Goal: Task Accomplishment & Management: Manage account settings

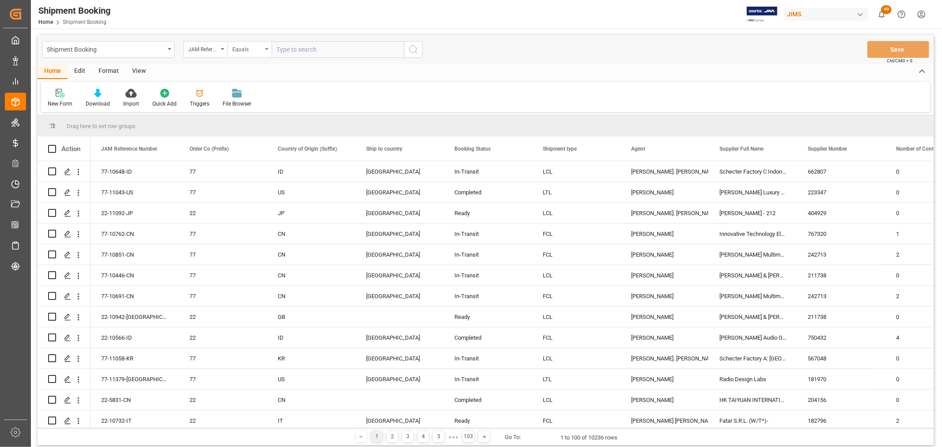
click at [267, 45] on div "Equals" at bounding box center [249, 49] width 44 height 17
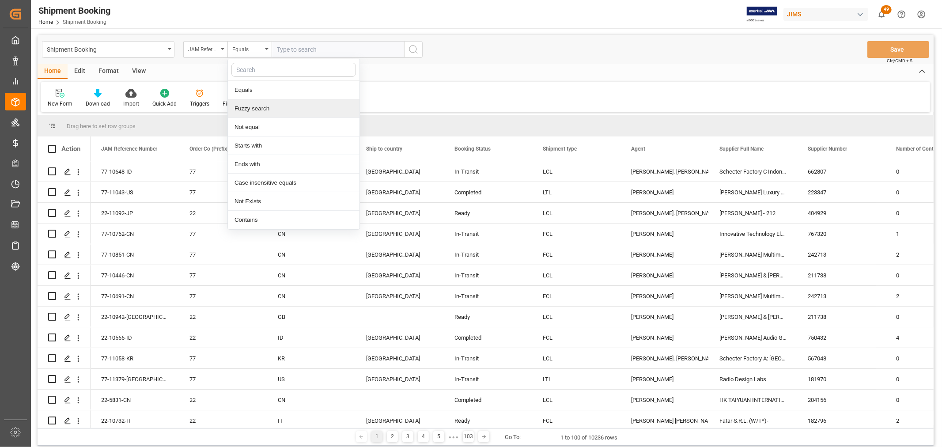
click at [255, 110] on div "Fuzzy search" at bounding box center [294, 108] width 132 height 19
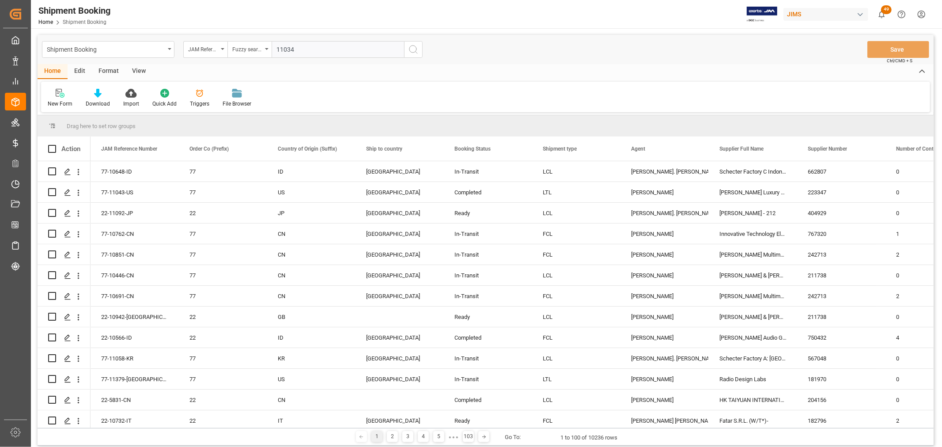
type input "11034"
click at [415, 49] on icon "search button" at bounding box center [413, 49] width 11 height 11
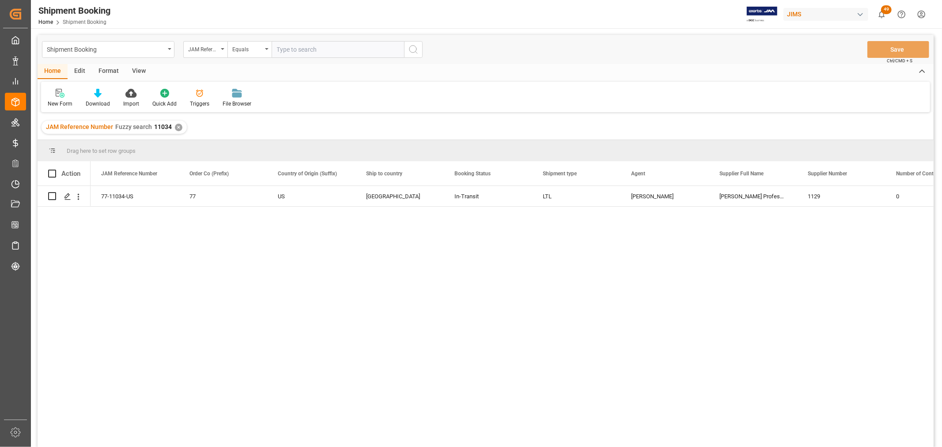
click at [178, 264] on div "77-11034-US 77 US Canada In-Transit LTL Shyamala Mantha Harman Professional, In…" at bounding box center [511, 319] width 843 height 267
click at [234, 269] on div "77-11034-US 77 US Canada In-Transit LTL Shyamala Mantha Harman Professional, In…" at bounding box center [511, 319] width 843 height 267
click at [64, 197] on icon "Press SPACE to select this row." at bounding box center [67, 196] width 7 height 7
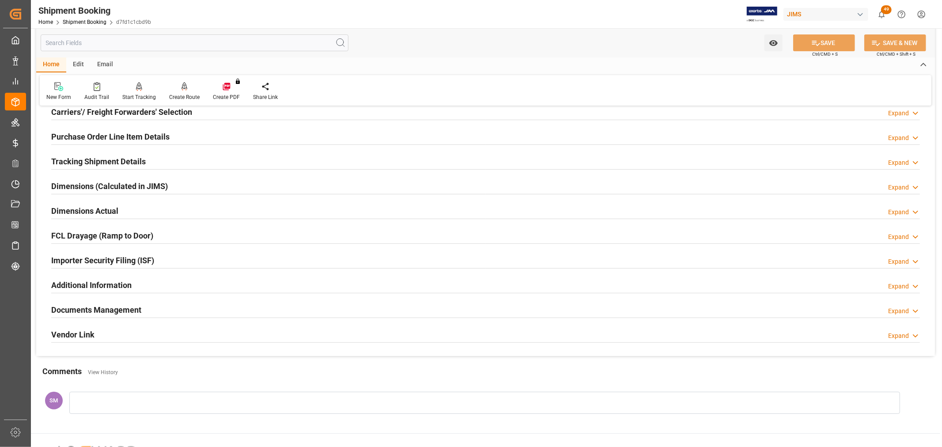
scroll to position [147, 0]
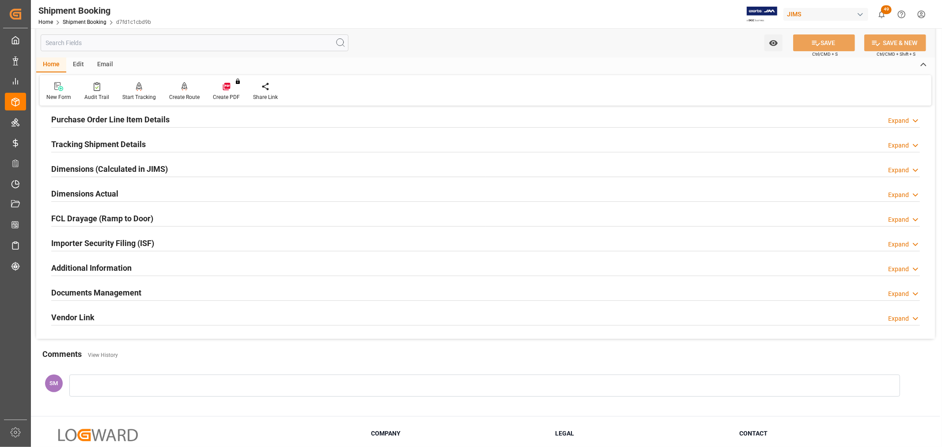
click at [127, 288] on h2 "Documents Management" at bounding box center [96, 292] width 90 height 12
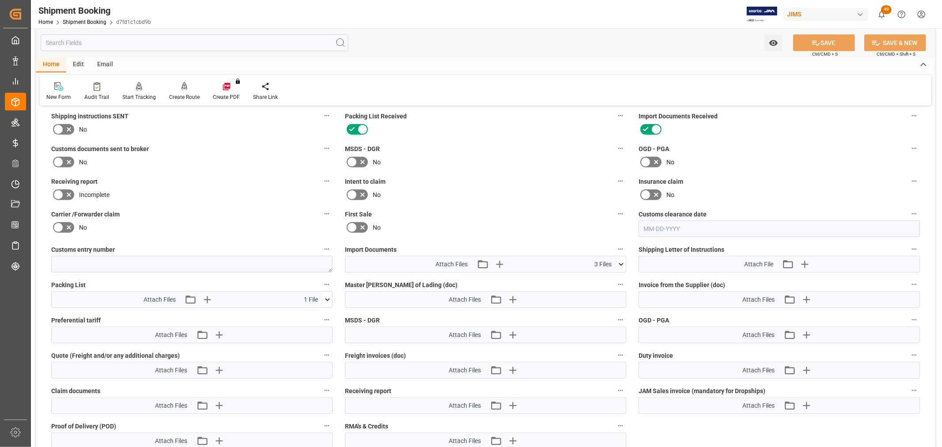
scroll to position [392, 0]
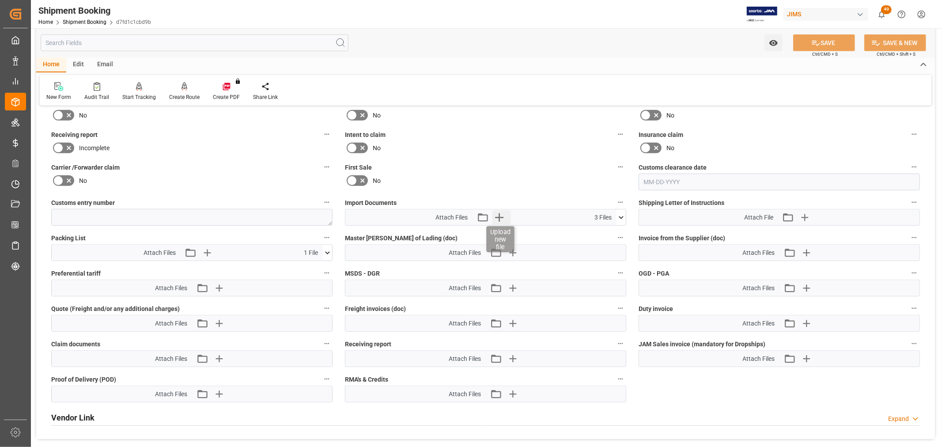
click at [500, 215] on icon "button" at bounding box center [499, 217] width 14 height 14
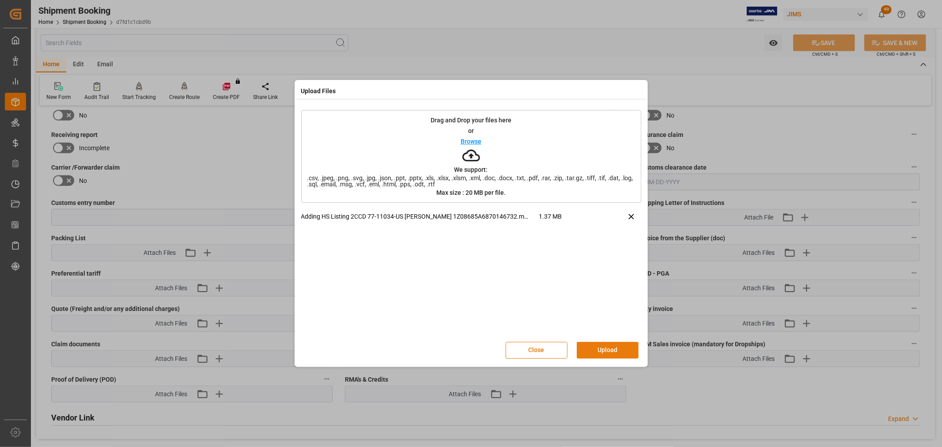
click at [602, 348] on button "Upload" at bounding box center [607, 350] width 62 height 17
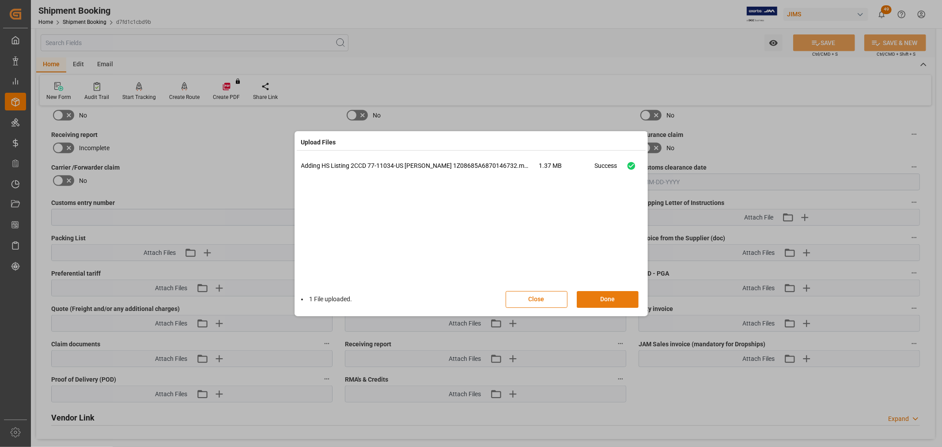
click at [594, 298] on button "Done" at bounding box center [607, 299] width 62 height 17
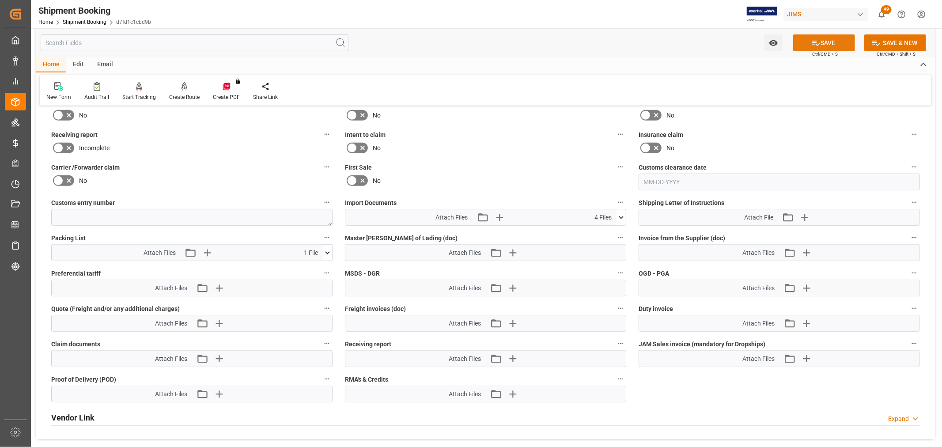
click at [835, 40] on button "SAVE" at bounding box center [824, 42] width 62 height 17
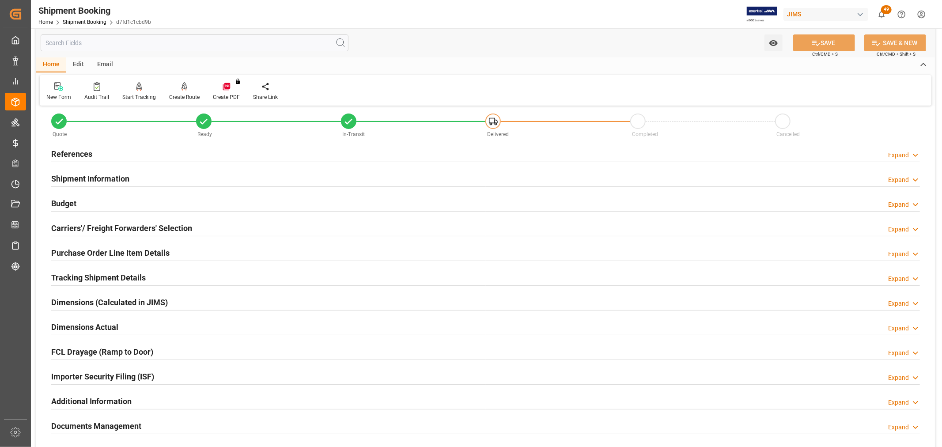
scroll to position [0, 0]
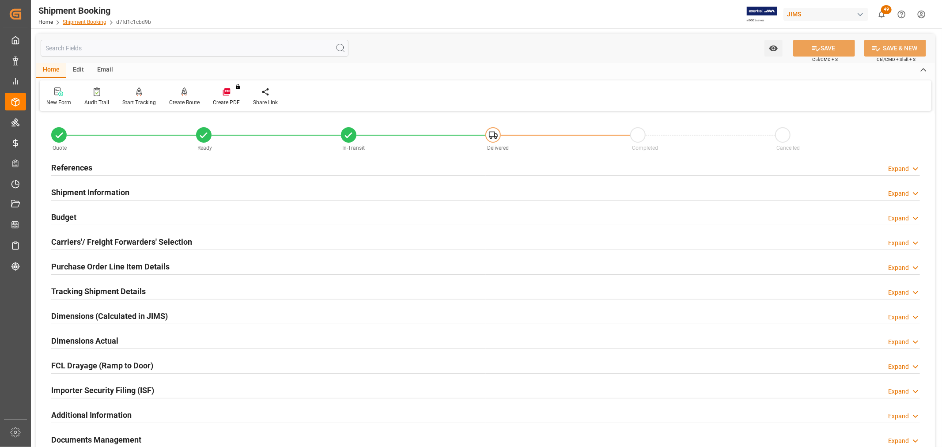
click at [81, 22] on link "Shipment Booking" at bounding box center [85, 22] width 44 height 6
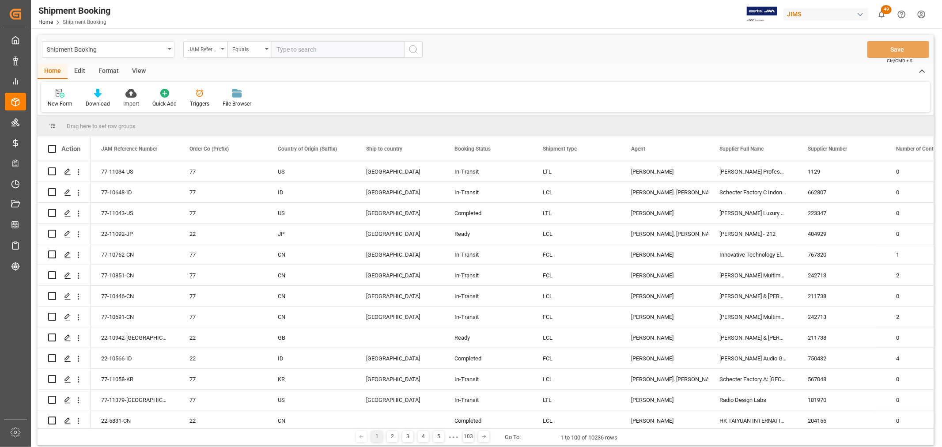
click at [218, 49] on div "JAM Reference Number" at bounding box center [205, 49] width 44 height 17
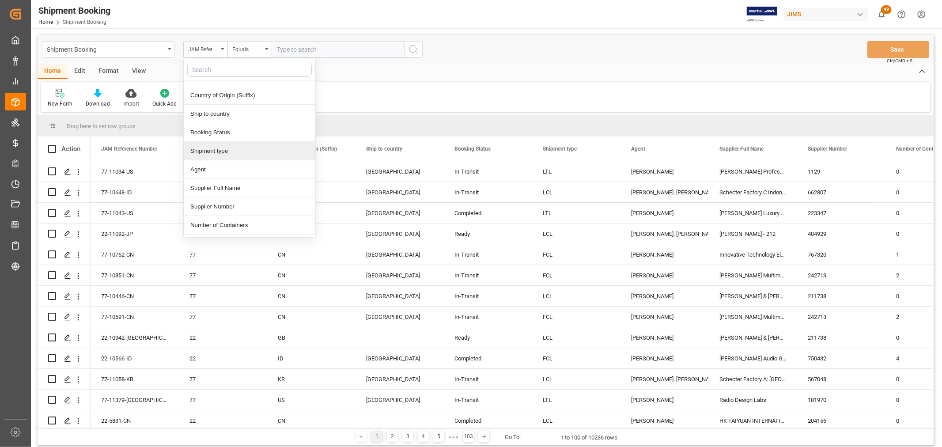
scroll to position [49, 0]
click at [213, 193] on div "Supplier Number" at bounding box center [250, 189] width 132 height 19
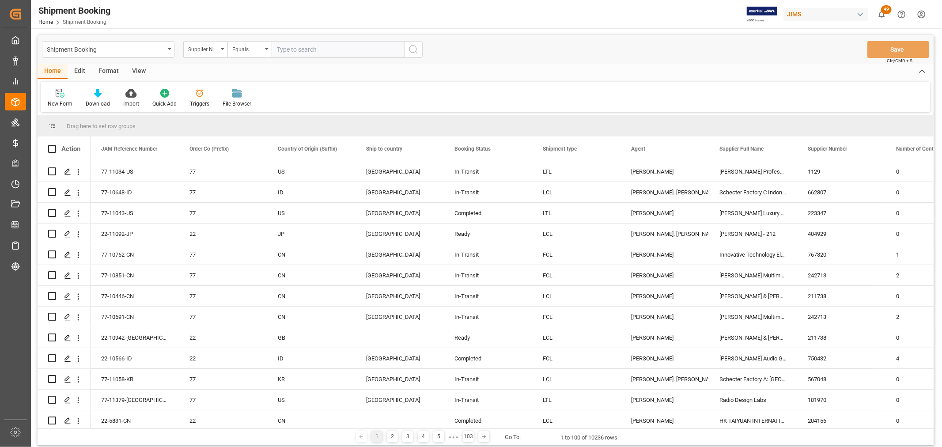
click at [305, 50] on input "text" at bounding box center [337, 49] width 132 height 17
paste input "167551"
type input "167551"
click at [417, 48] on icon "search button" at bounding box center [413, 49] width 11 height 11
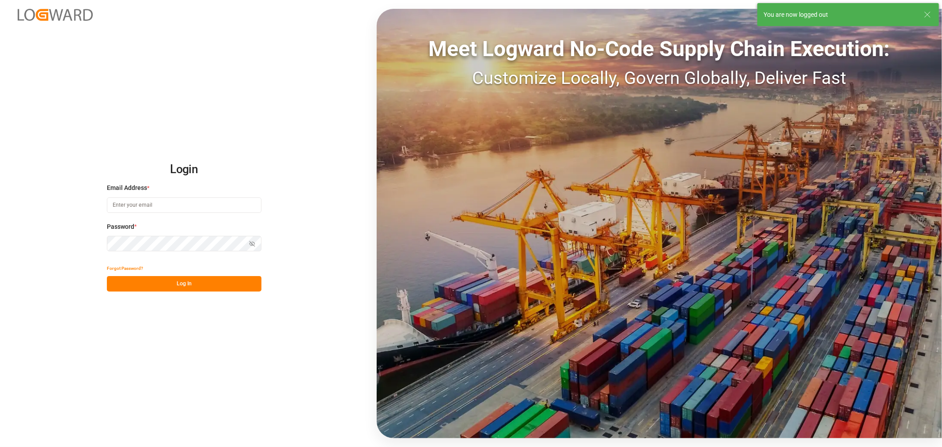
type input "shyamala.mantha@jamindustries.com"
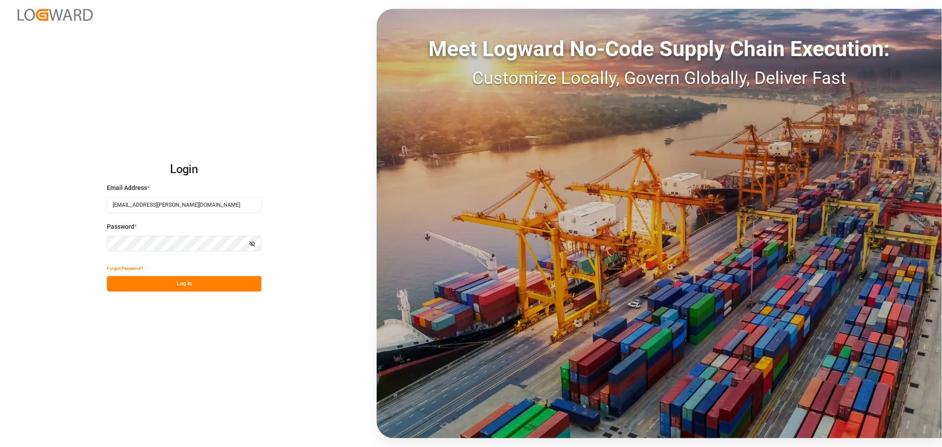
click at [169, 283] on button "Log In" at bounding box center [184, 283] width 154 height 15
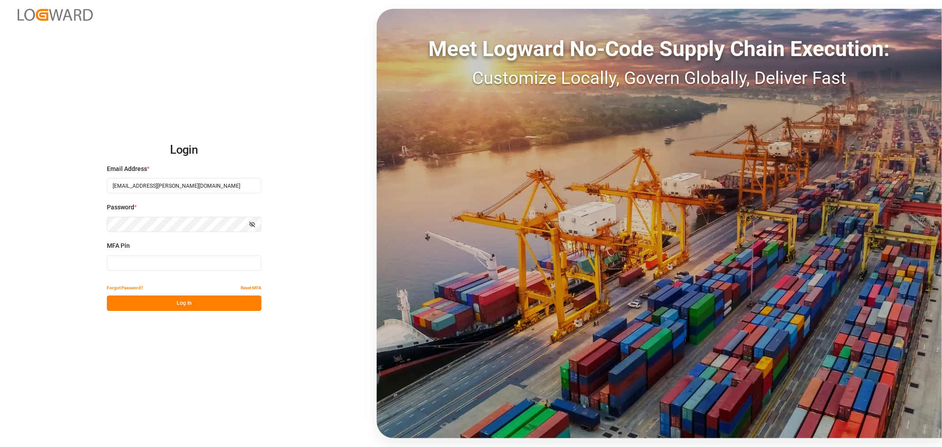
click at [162, 264] on input at bounding box center [184, 262] width 154 height 15
click at [149, 258] on input at bounding box center [184, 262] width 154 height 15
type input "909422"
click at [146, 302] on button "Log In" at bounding box center [184, 302] width 154 height 15
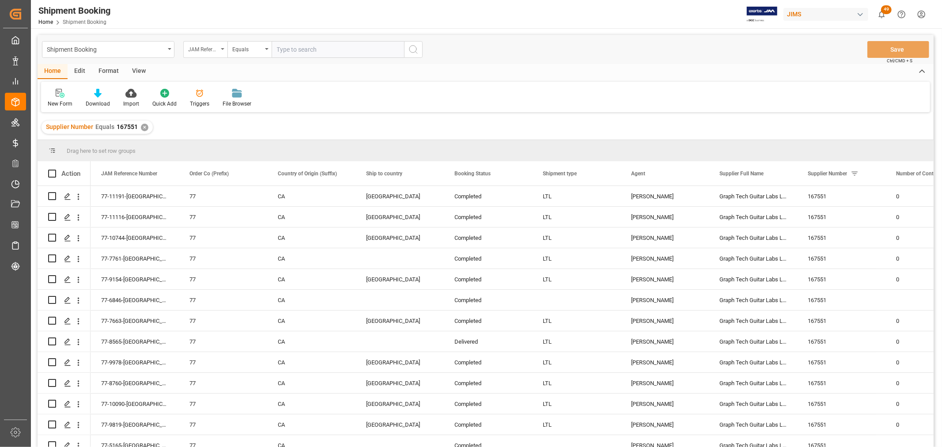
click at [219, 49] on div "JAM Reference Number" at bounding box center [205, 49] width 44 height 17
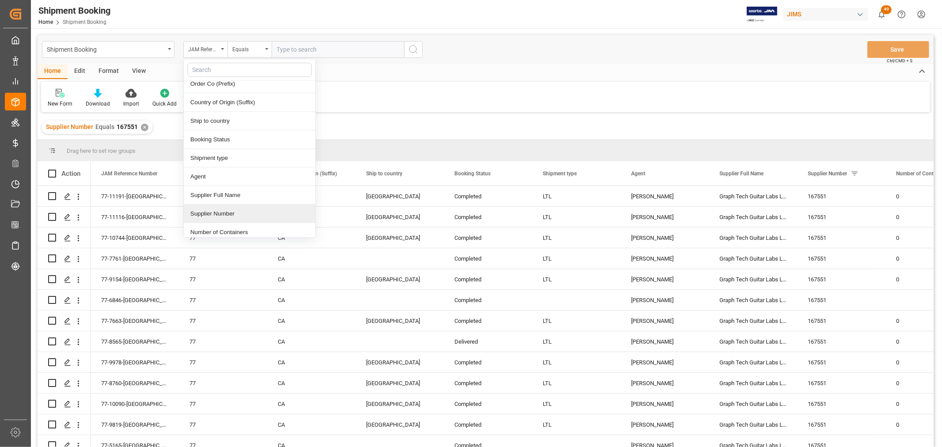
scroll to position [49, 0]
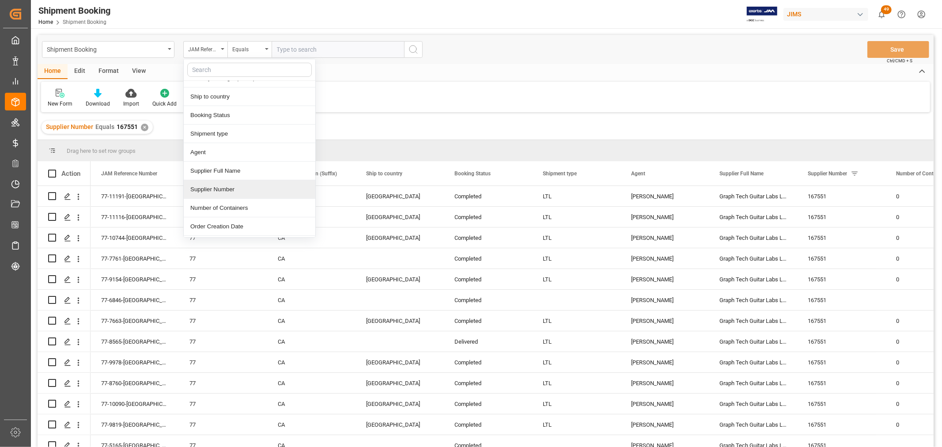
click at [222, 192] on div "Supplier Number" at bounding box center [250, 189] width 132 height 19
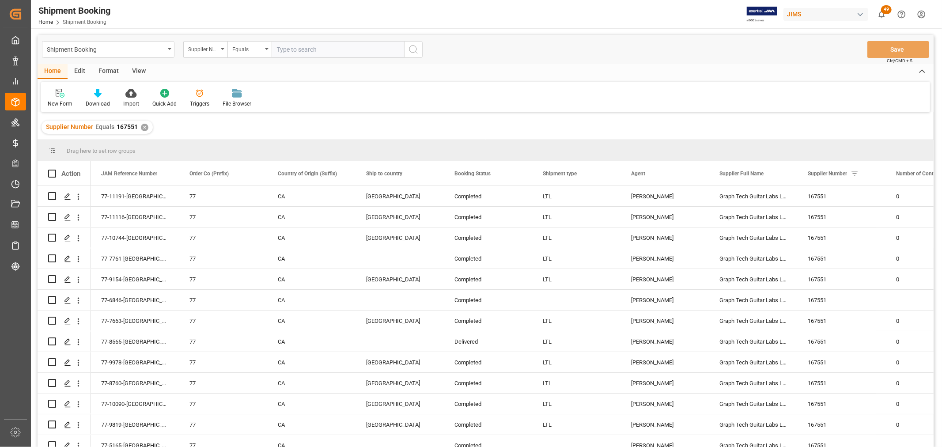
click at [286, 53] on input "text" at bounding box center [337, 49] width 132 height 17
type input "167551"
click at [416, 49] on circle "search button" at bounding box center [412, 48] width 7 height 7
drag, startPoint x: 729, startPoint y: 193, endPoint x: 819, endPoint y: 196, distance: 89.7
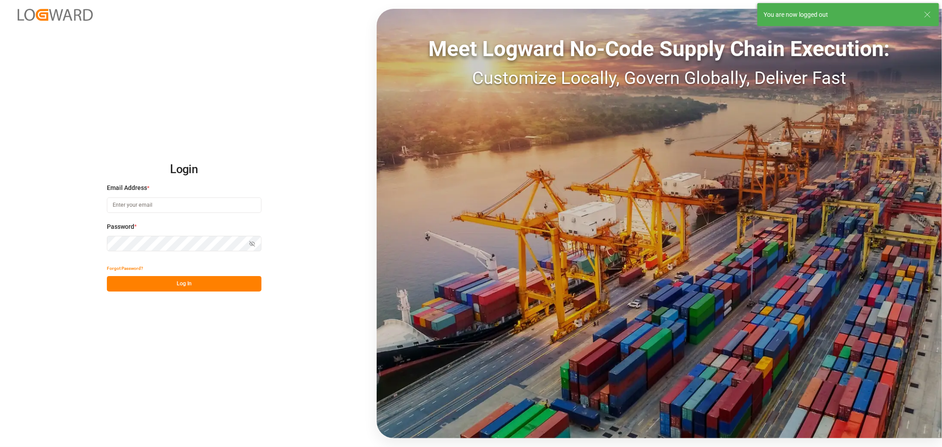
type input "shyamala.mantha@jamindustries.com"
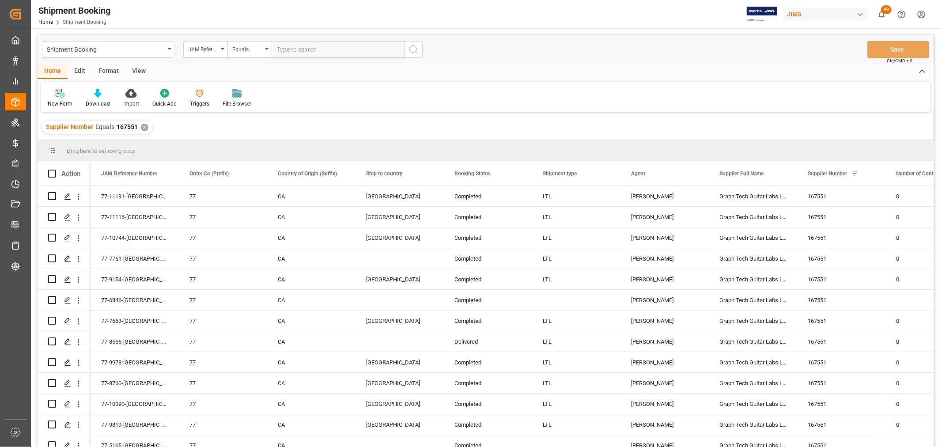
click at [57, 104] on div "New Form" at bounding box center [60, 104] width 25 height 8
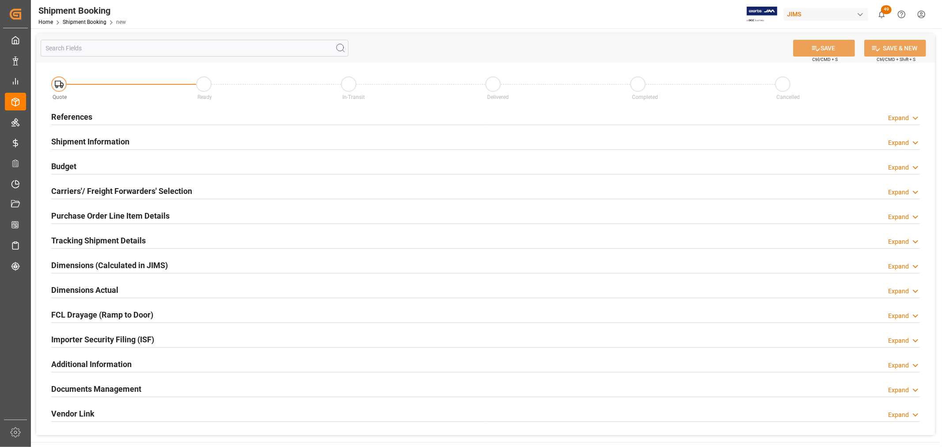
click at [71, 117] on h2 "References" at bounding box center [71, 117] width 41 height 12
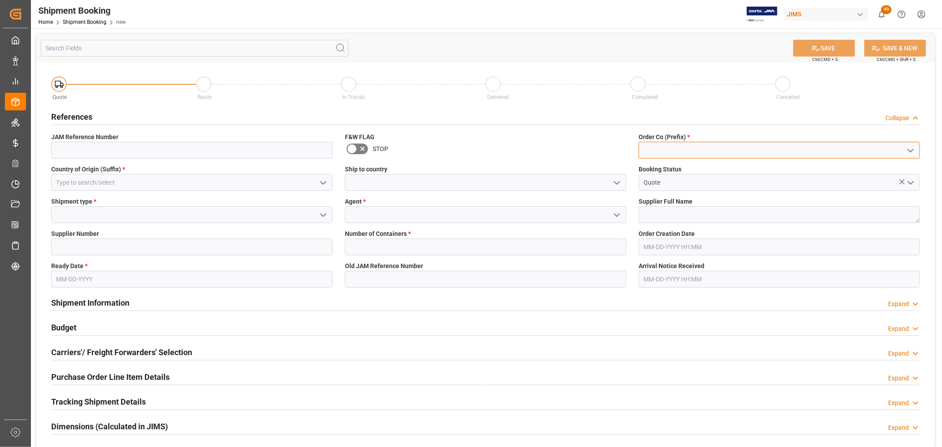
click at [682, 152] on input at bounding box center [778, 150] width 281 height 17
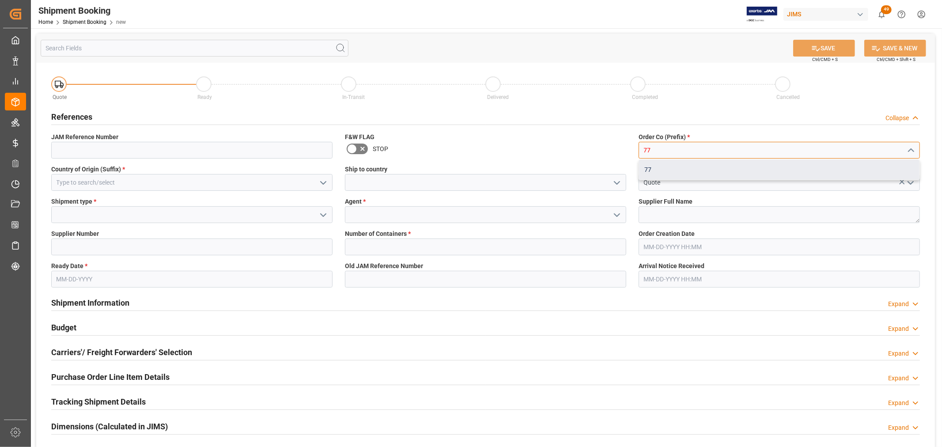
click at [650, 171] on div "77" at bounding box center [779, 170] width 280 height 20
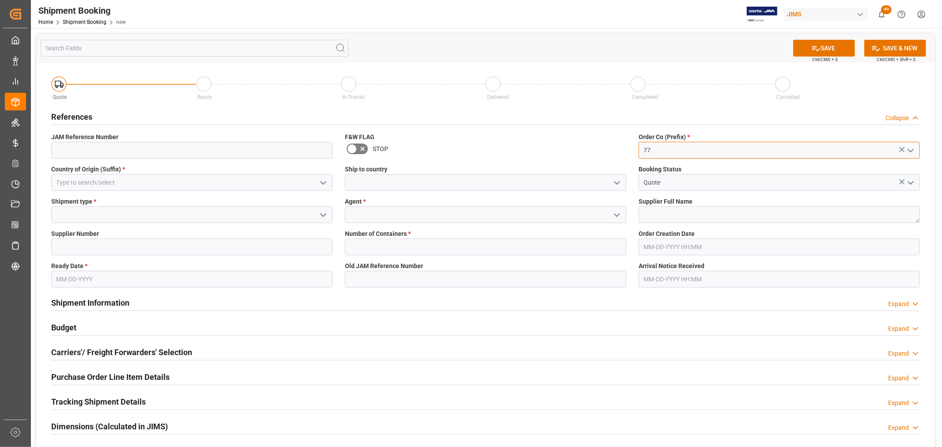
type input "77"
click at [75, 182] on input at bounding box center [191, 182] width 281 height 17
type input "[GEOGRAPHIC_DATA]"
click at [88, 182] on input "Canada" at bounding box center [191, 182] width 281 height 17
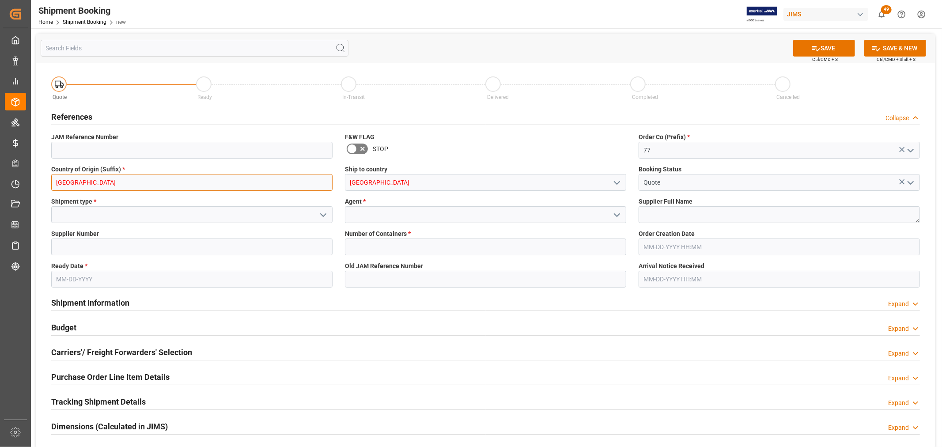
drag, startPoint x: 87, startPoint y: 182, endPoint x: 42, endPoint y: 181, distance: 45.0
click at [42, 181] on div "Quote Ready In-Transit Delivered Completed Cancelled References Collapse JAM Re…" at bounding box center [485, 329] width 898 height 533
click at [62, 197] on div "CA" at bounding box center [192, 202] width 280 height 20
type input "CA"
click at [60, 215] on input at bounding box center [191, 214] width 281 height 17
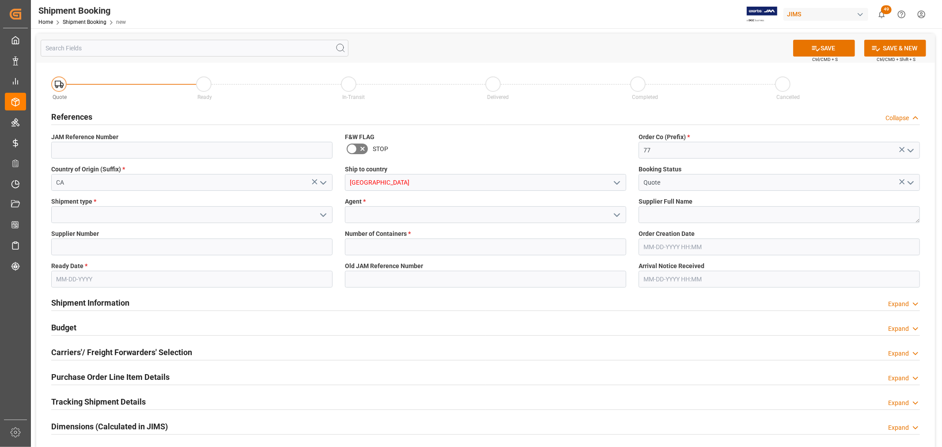
click at [324, 211] on icon "open menu" at bounding box center [323, 215] width 11 height 11
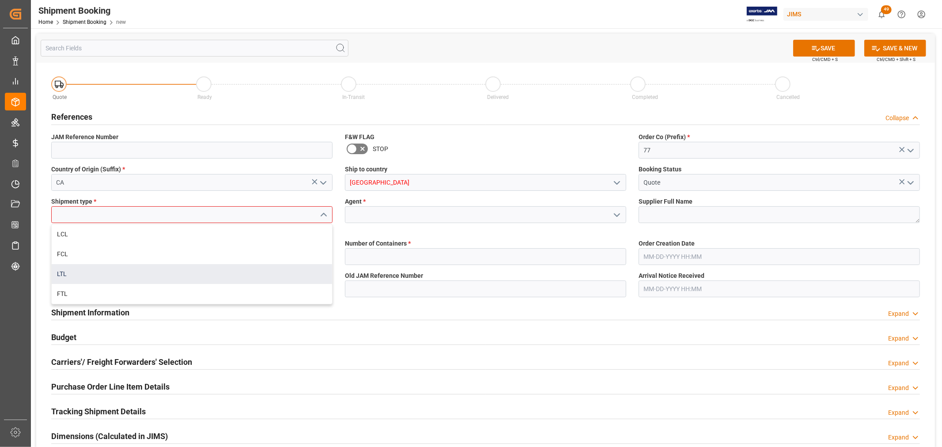
click at [100, 276] on div "LTL" at bounding box center [192, 274] width 280 height 20
type input "LTL"
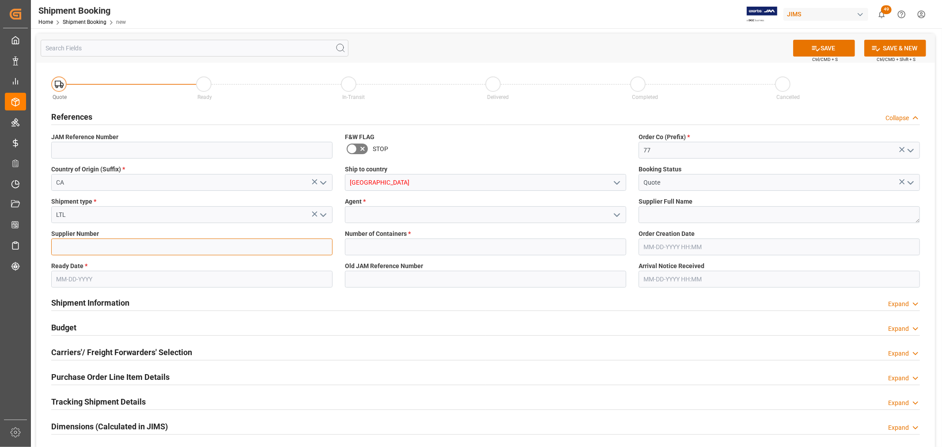
click at [124, 246] on input at bounding box center [191, 246] width 281 height 17
click at [362, 217] on input at bounding box center [485, 214] width 281 height 17
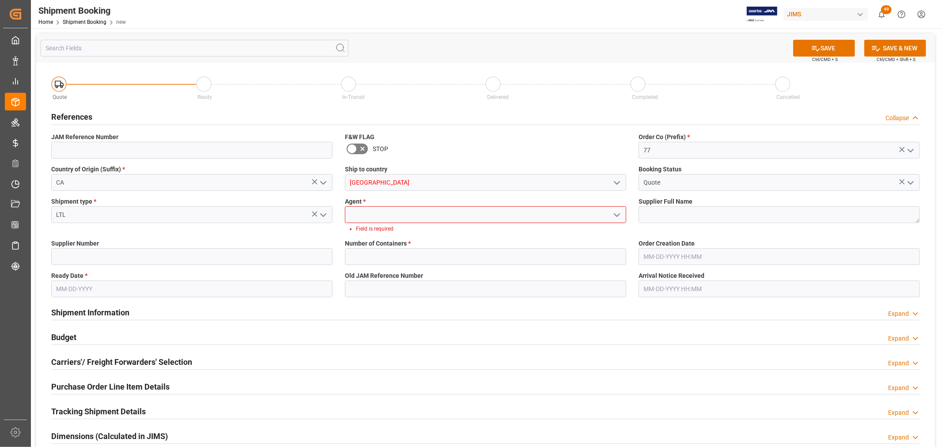
click at [620, 215] on icon "open menu" at bounding box center [616, 215] width 11 height 11
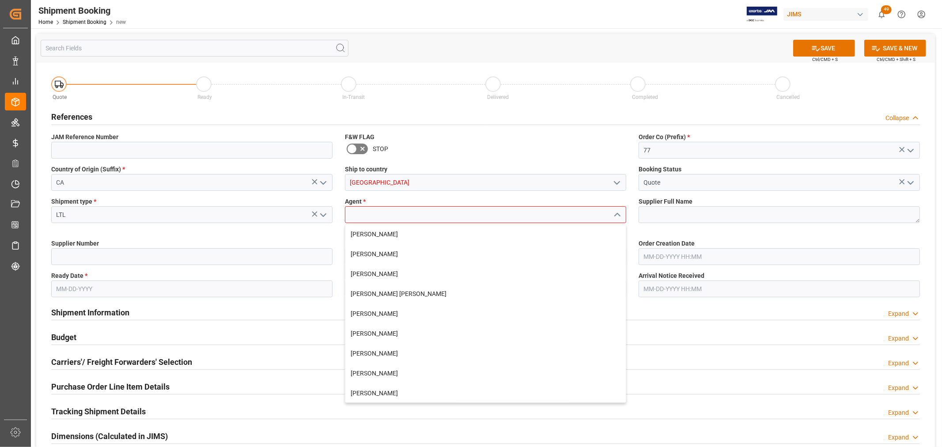
click at [412, 208] on input at bounding box center [485, 214] width 281 height 17
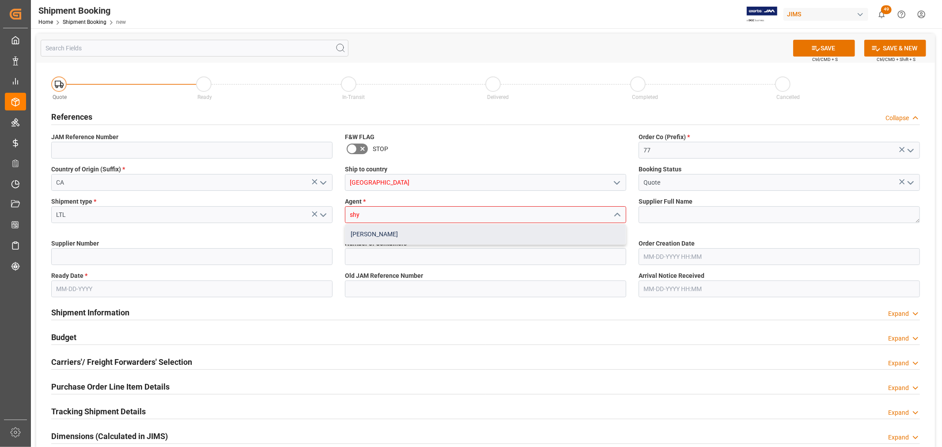
click at [400, 228] on div "[PERSON_NAME]" at bounding box center [485, 234] width 280 height 20
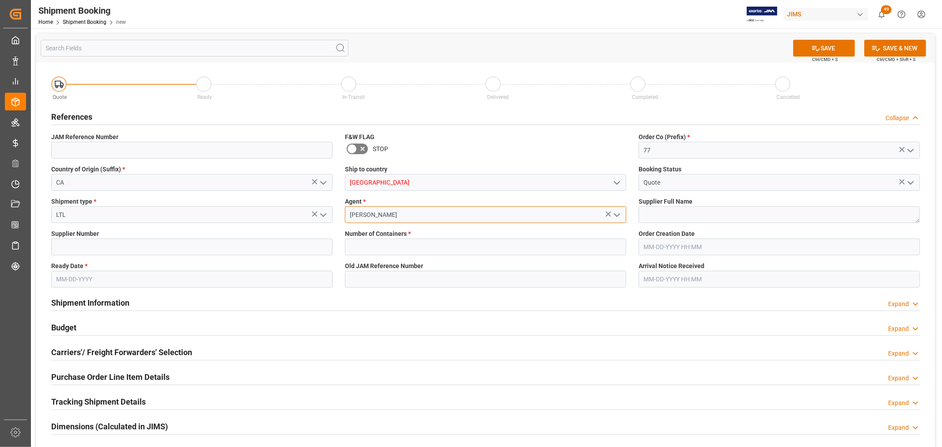
type input "[PERSON_NAME]"
click at [83, 242] on input at bounding box center [191, 246] width 281 height 17
click at [134, 241] on input at bounding box center [191, 246] width 281 height 17
click at [656, 205] on span "Supplier Full Name" at bounding box center [665, 201] width 54 height 9
click at [656, 206] on textarea at bounding box center [778, 214] width 281 height 17
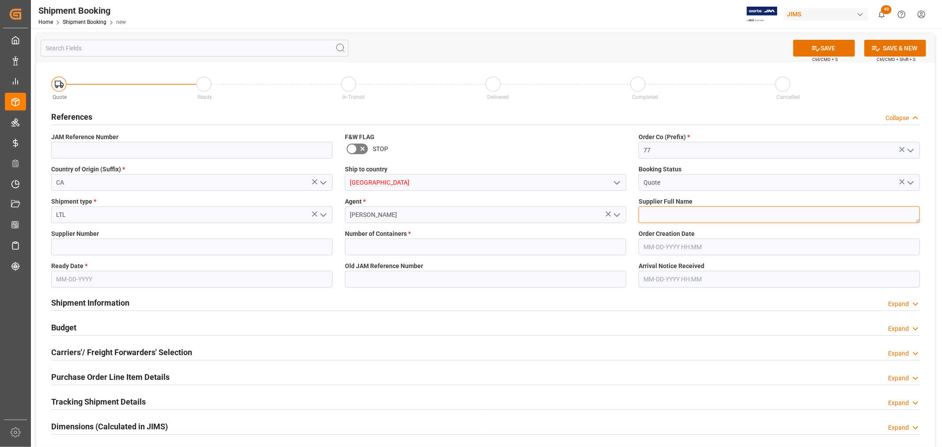
paste textarea "Graph Tech Guitar Labs Ltd. 167551"
drag, startPoint x: 723, startPoint y: 213, endPoint x: 753, endPoint y: 215, distance: 30.1
click at [753, 215] on textarea "Graph Tech Guitar Labs Ltd. 167551" at bounding box center [778, 214] width 281 height 17
type textarea "Graph Tech Guitar Labs Ltd."
click at [109, 249] on input at bounding box center [191, 246] width 281 height 17
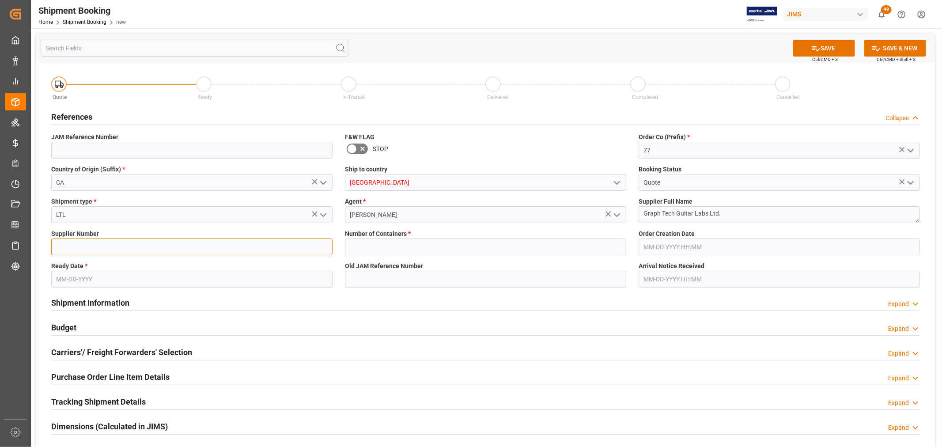
paste input "167551"
click at [102, 241] on input "167551" at bounding box center [191, 246] width 281 height 17
type input "167551"
click at [380, 246] on input "text" at bounding box center [485, 246] width 281 height 17
type input "0"
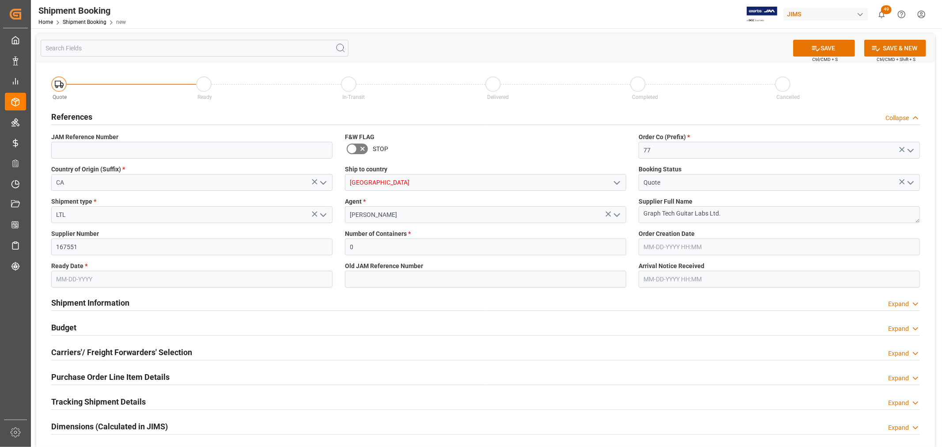
click at [667, 249] on input "text" at bounding box center [778, 246] width 281 height 17
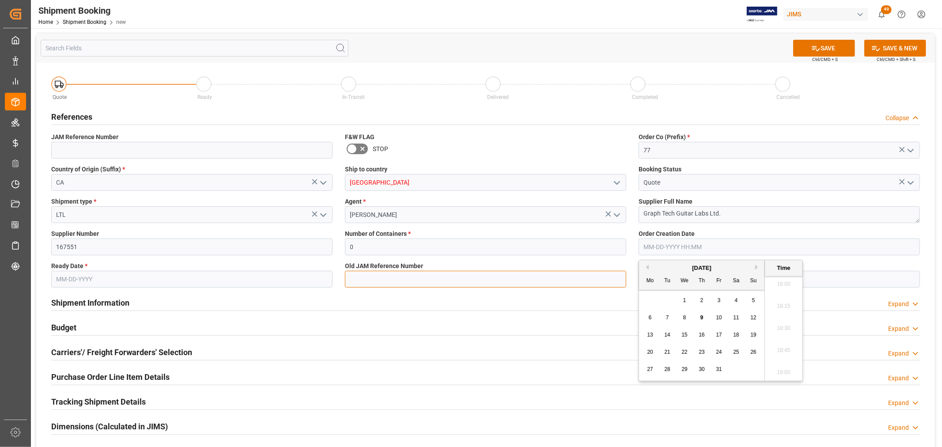
click at [468, 278] on input at bounding box center [485, 279] width 281 height 17
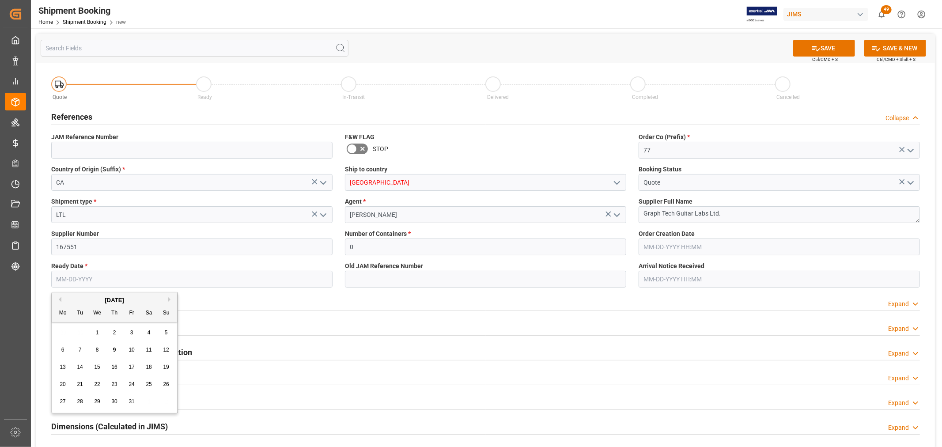
click at [101, 279] on input "text" at bounding box center [191, 279] width 281 height 17
click at [86, 350] on div "6 7 8 9 10 11 12" at bounding box center [114, 349] width 121 height 17
click at [113, 347] on span "9" at bounding box center [114, 349] width 3 height 6
type input "[DATE]"
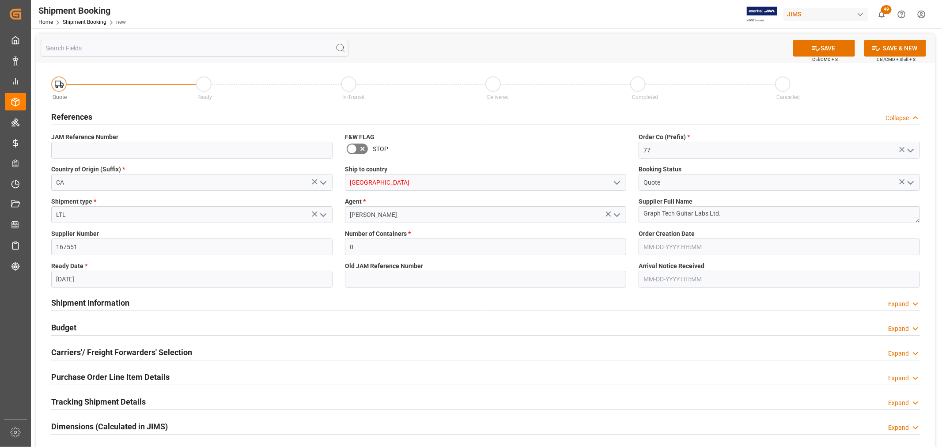
click at [371, 331] on div "Budget Expand" at bounding box center [485, 326] width 868 height 17
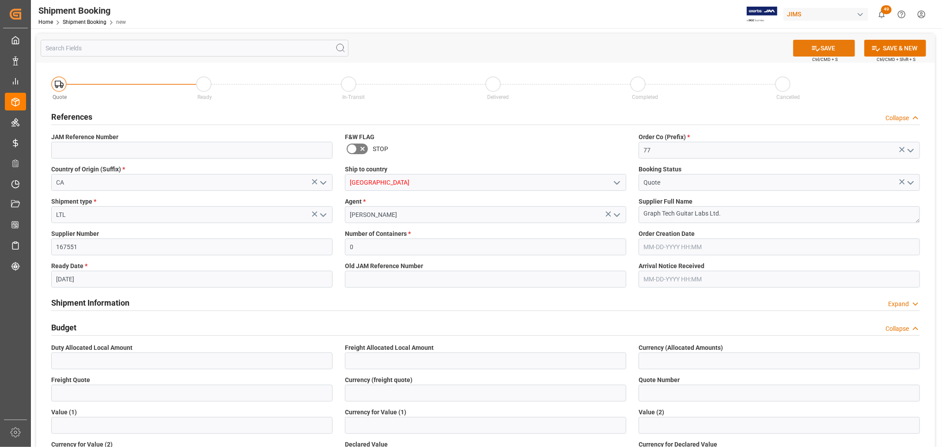
click at [829, 45] on button "SAVE" at bounding box center [824, 48] width 62 height 17
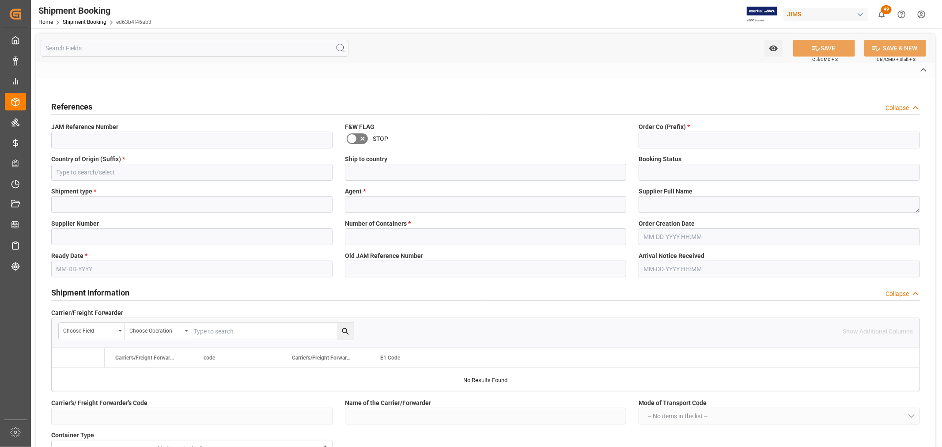
type input "77-11450-[GEOGRAPHIC_DATA]"
type input "77"
type input "CA"
type input "Quote"
type input "LTL"
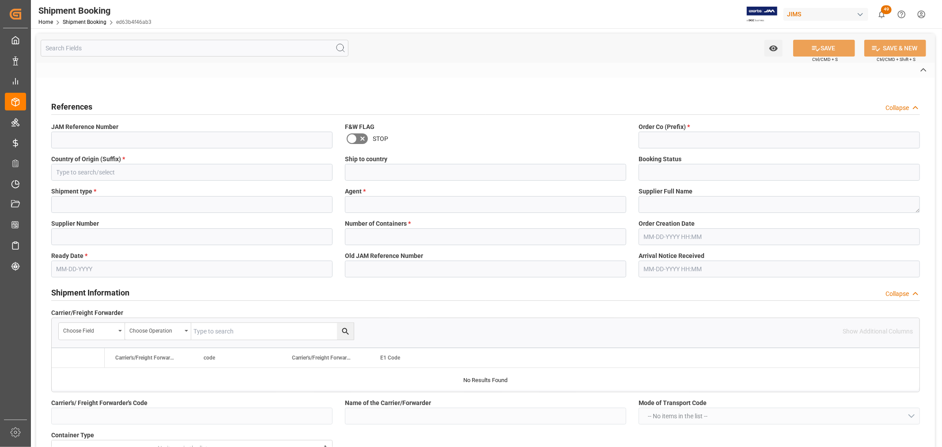
type input "[PERSON_NAME]"
type textarea "Graph Tech Guitar Labs Ltd."
type input "167551"
type input "0"
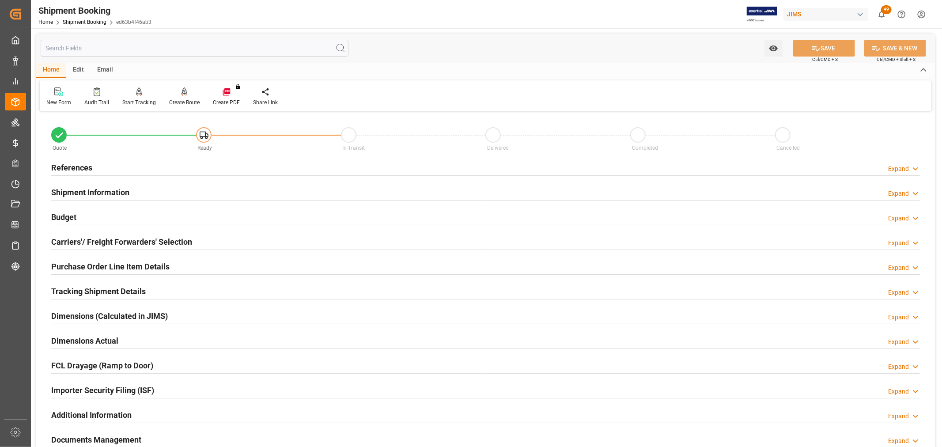
type input "[DATE]"
click at [82, 169] on h2 "References" at bounding box center [71, 168] width 41 height 12
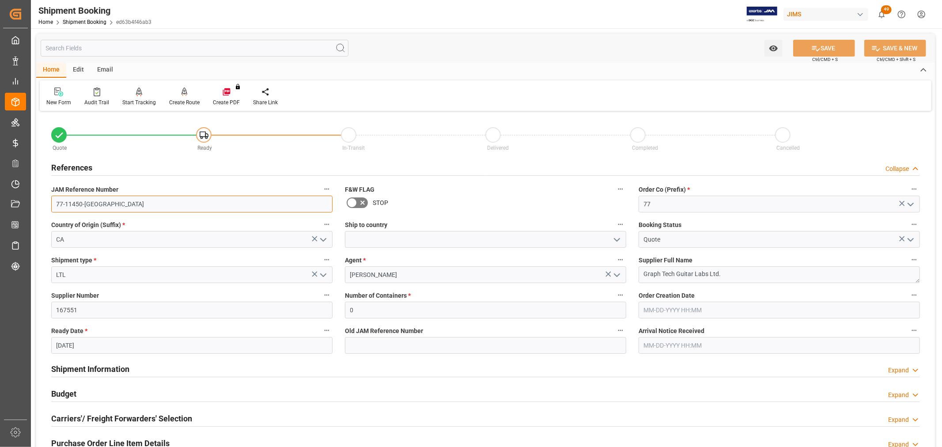
drag, startPoint x: 98, startPoint y: 207, endPoint x: 53, endPoint y: 207, distance: 45.0
click at [53, 207] on input "77-11450-[GEOGRAPHIC_DATA]" at bounding box center [191, 204] width 281 height 17
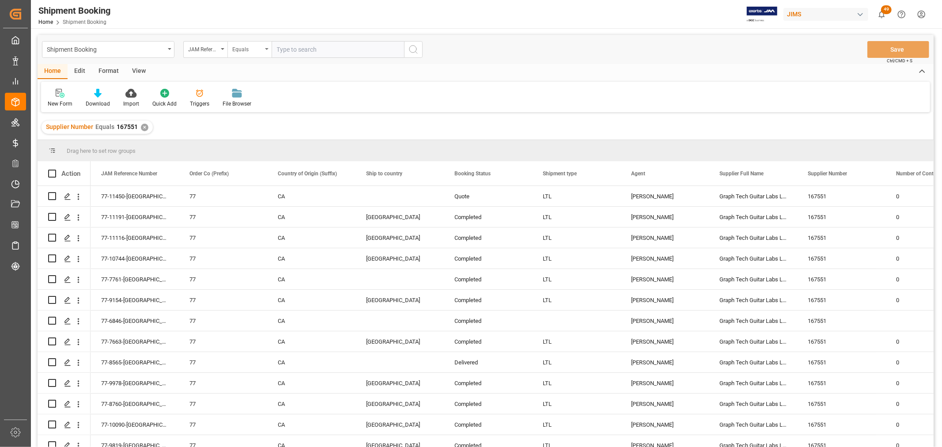
click at [265, 49] on div "Equals" at bounding box center [249, 49] width 44 height 17
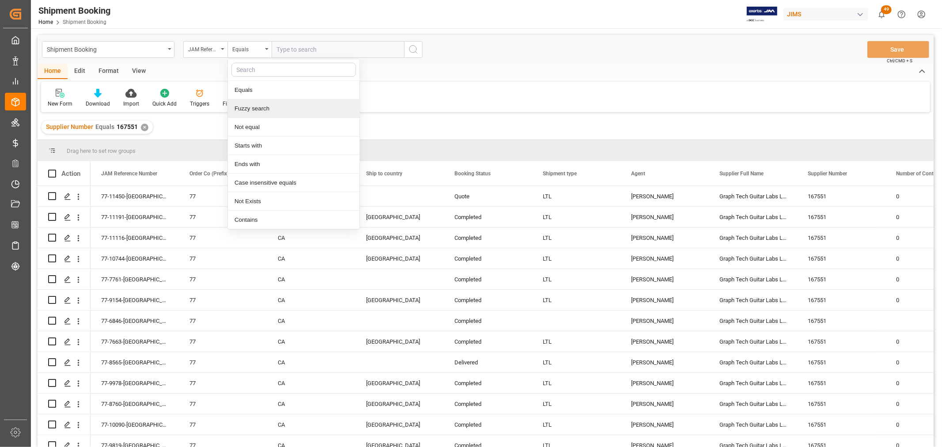
click at [271, 112] on div "Fuzzy search" at bounding box center [294, 108] width 132 height 19
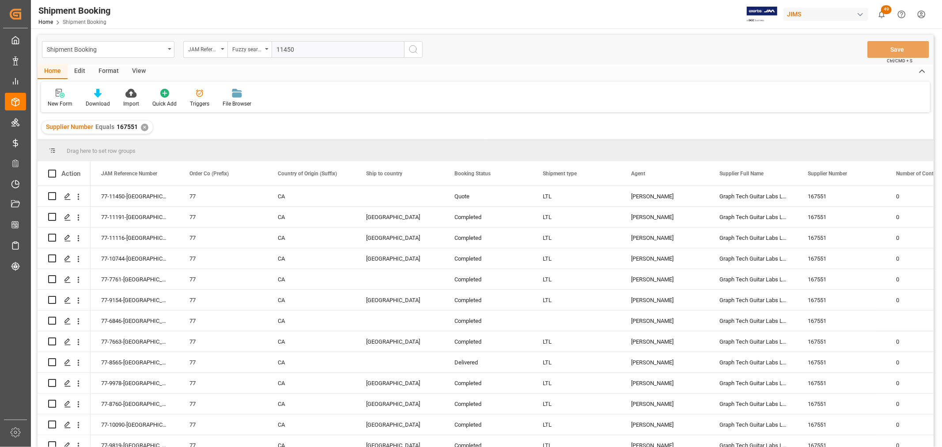
type input "11450"
click at [408, 47] on icon "search button" at bounding box center [413, 49] width 11 height 11
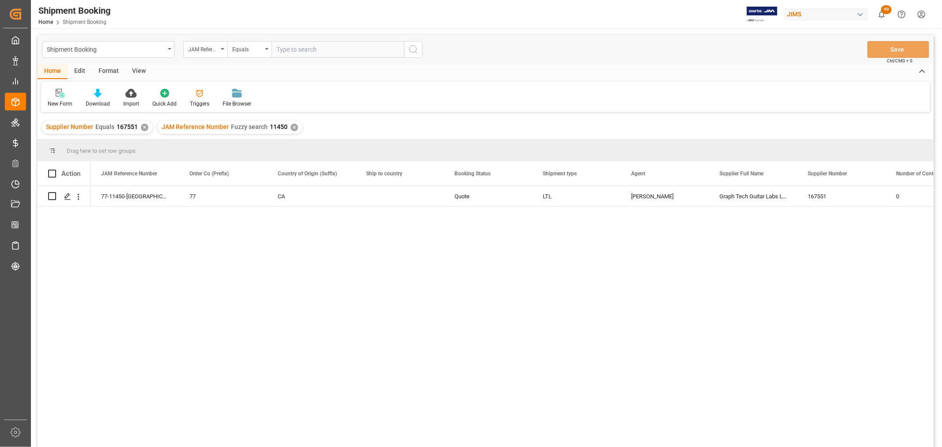
click at [135, 73] on div "View" at bounding box center [138, 71] width 27 height 15
click at [56, 103] on div "Default" at bounding box center [56, 104] width 17 height 8
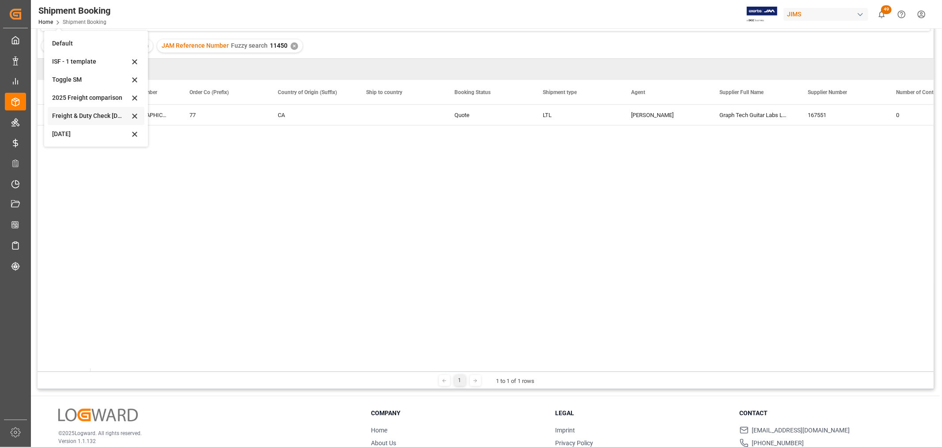
scroll to position [130, 0]
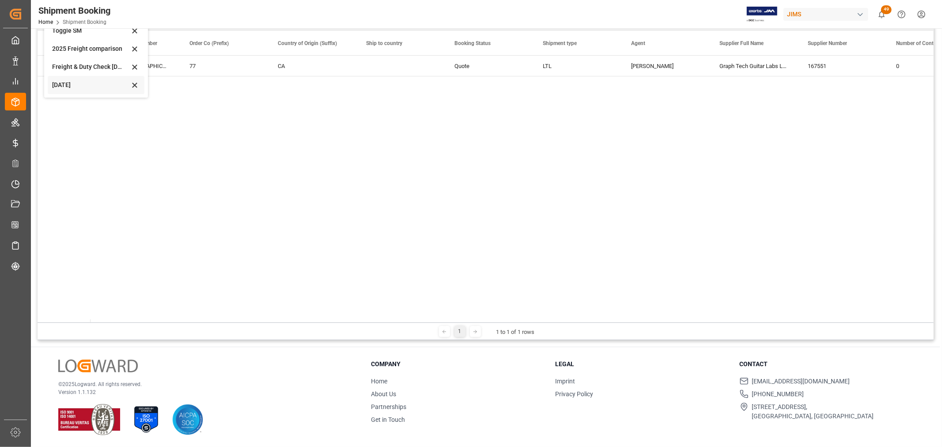
click at [63, 82] on div "[DATE]" at bounding box center [90, 84] width 77 height 9
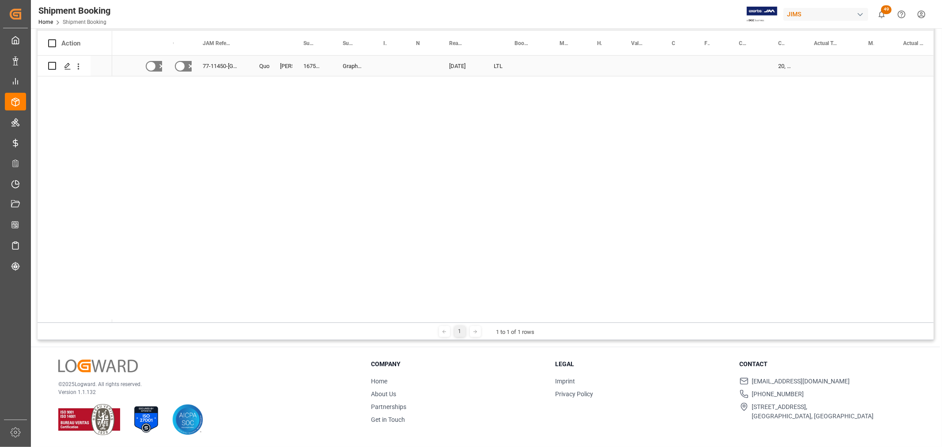
click at [819, 58] on div "Press SPACE to select this row." at bounding box center [830, 66] width 54 height 20
click at [819, 67] on input "Press SPACE to select this row." at bounding box center [830, 71] width 40 height 17
type input "112"
click at [873, 60] on div "Press SPACE to select this row." at bounding box center [874, 66] width 35 height 20
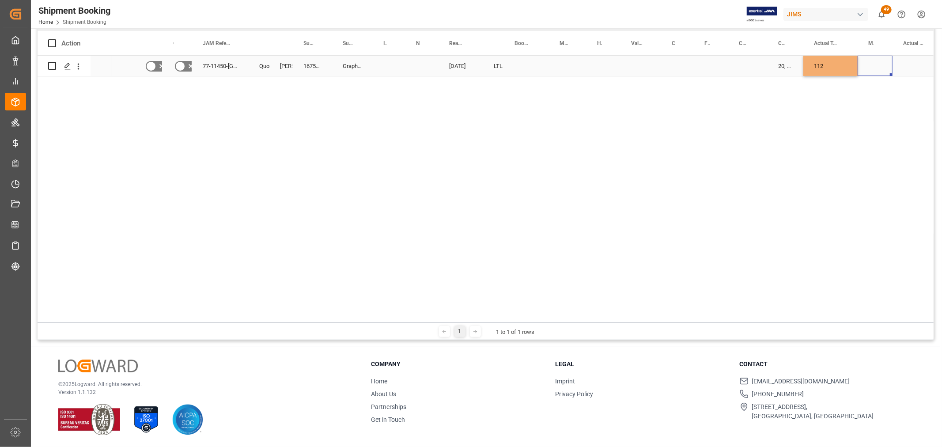
click at [873, 60] on div "Press SPACE to select this row." at bounding box center [874, 66] width 35 height 20
click at [873, 60] on div "Press SPACE to select this row." at bounding box center [874, 71] width 35 height 31
click at [877, 68] on icon "open menu" at bounding box center [875, 71] width 11 height 11
click at [877, 120] on div "LB" at bounding box center [875, 127] width 20 height 31
type input "LB"
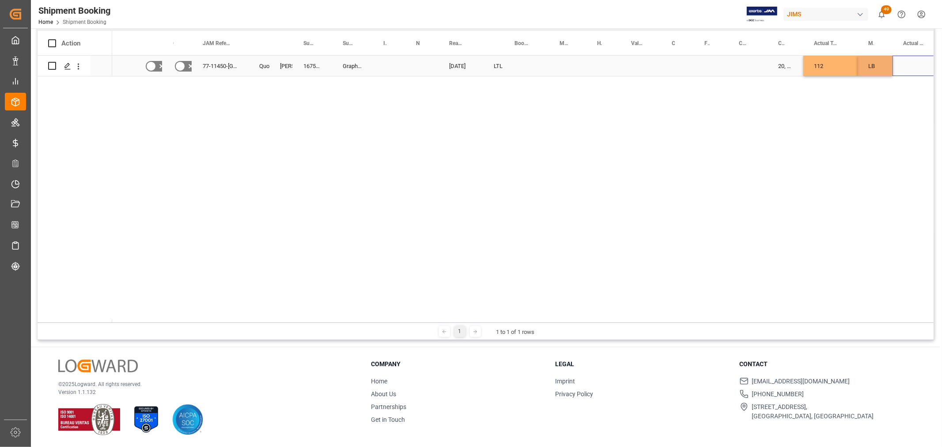
click at [906, 61] on div "Press SPACE to select this row." at bounding box center [917, 66] width 50 height 20
click at [911, 64] on div "Press SPACE to select this row." at bounding box center [917, 66] width 50 height 20
click at [911, 64] on input "Press SPACE to select this row." at bounding box center [917, 71] width 36 height 17
type input "4"
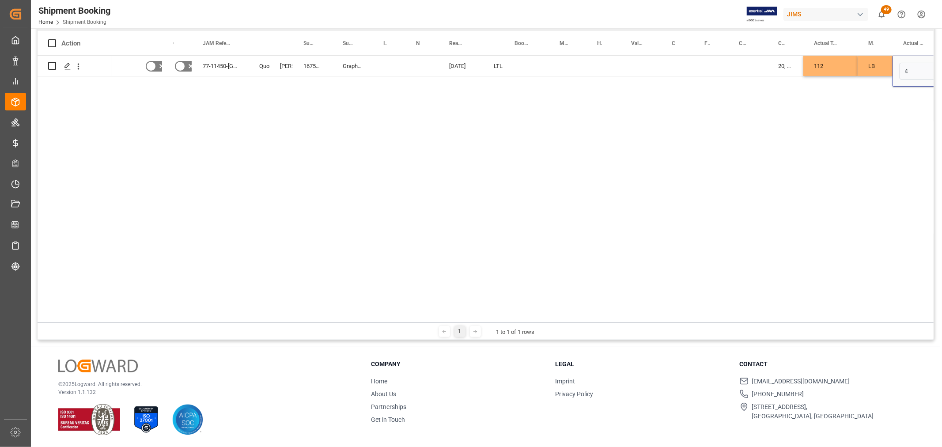
click at [860, 96] on div "No No 77-11450-CA Quote [PERSON_NAME] 167551 Graph Tech Guitar Labs Ltd. [DATE]…" at bounding box center [522, 189] width 821 height 267
click at [709, 62] on div "Press SPACE to select this row." at bounding box center [710, 66] width 34 height 20
click at [708, 72] on input "Press SPACE to select this row." at bounding box center [710, 71] width 20 height 17
type input "150"
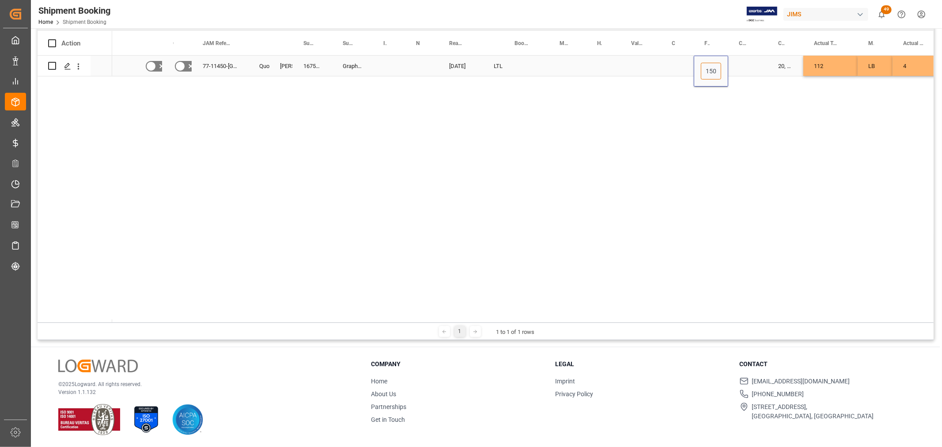
scroll to position [0, 0]
click at [742, 62] on div "Press SPACE to select this row." at bounding box center [747, 66] width 39 height 20
click at [742, 64] on div "Press SPACE to select this row." at bounding box center [747, 66] width 39 height 20
click at [746, 68] on input "Press SPACE to select this row." at bounding box center [747, 71] width 25 height 17
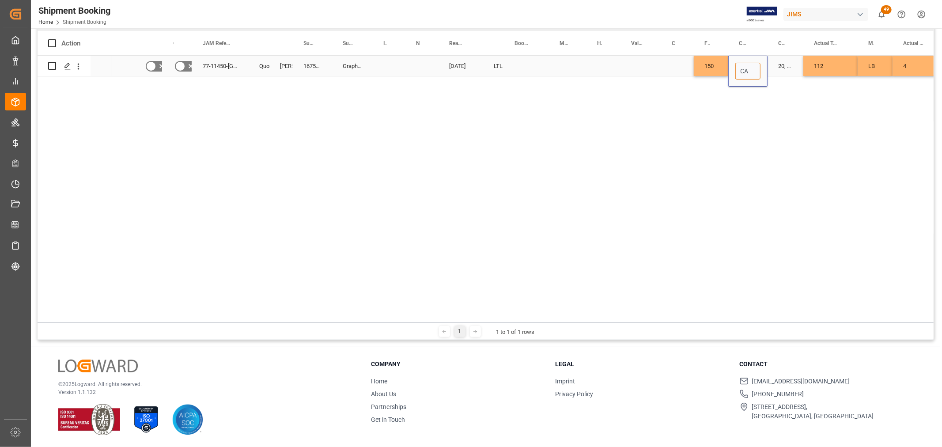
type input "CAD"
click at [663, 64] on div "Press SPACE to select this row." at bounding box center [677, 66] width 33 height 20
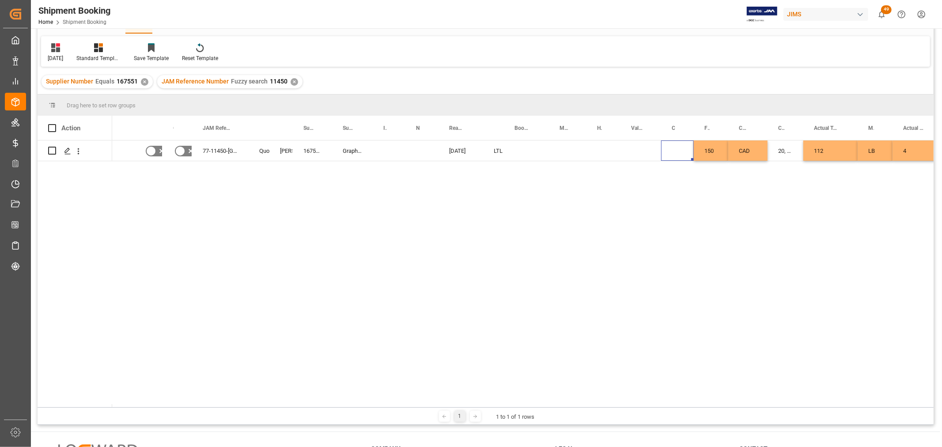
scroll to position [0, 0]
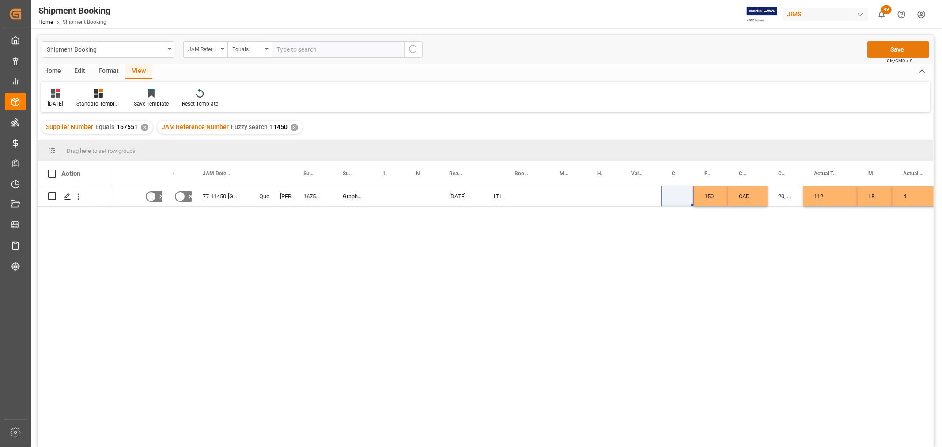
click at [897, 46] on button "Save" at bounding box center [898, 49] width 62 height 17
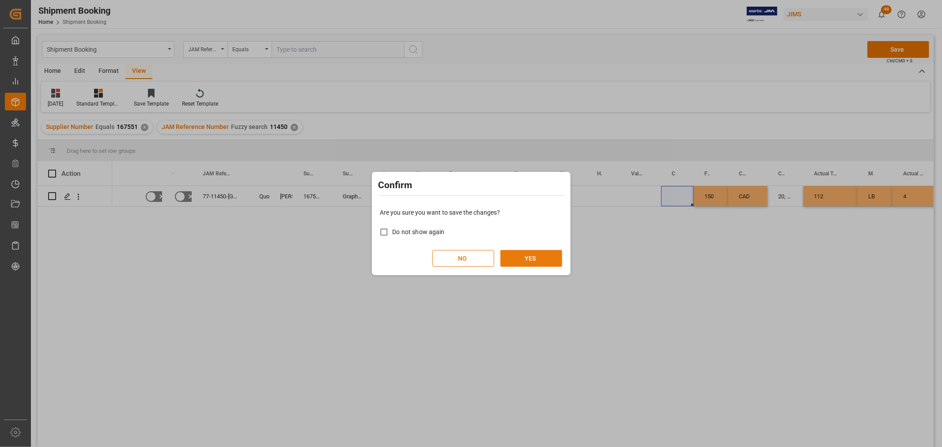
click at [535, 257] on button "YES" at bounding box center [531, 258] width 62 height 17
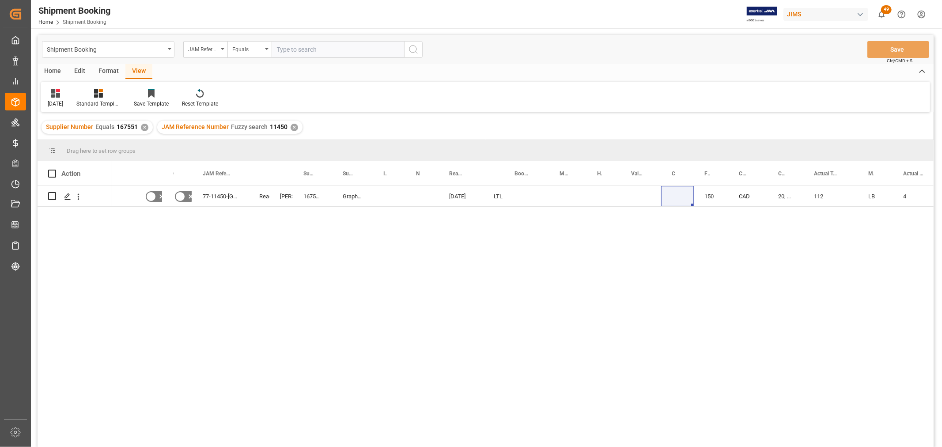
click at [413, 221] on div "No No 77-11450-CA Ready Shyamala Mantha 167551 Graph Tech Guitar Labs Ltd. 10-0…" at bounding box center [522, 319] width 821 height 267
click at [380, 195] on div "Press SPACE to select this row." at bounding box center [389, 196] width 33 height 20
click at [514, 193] on div "Press SPACE to select this row." at bounding box center [526, 196] width 45 height 20
click at [518, 196] on input "Press SPACE to select this row." at bounding box center [526, 201] width 31 height 17
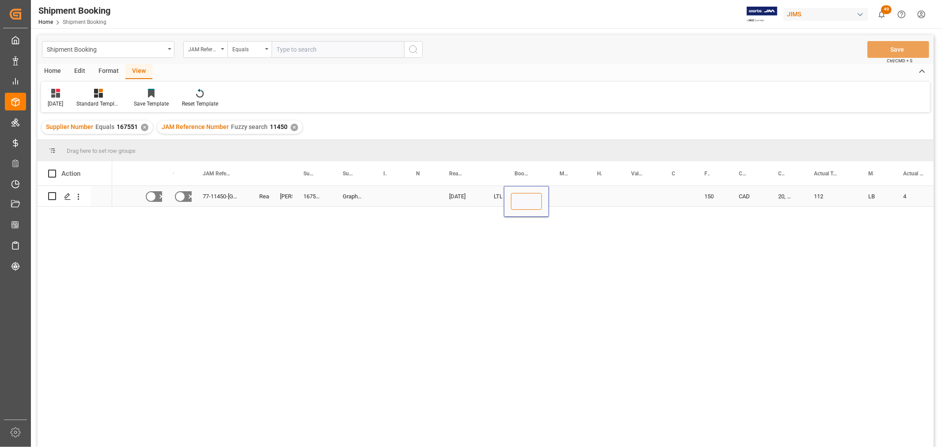
paste input "1ZF830E42062373160"
type input "1ZF830E42062373160"
click at [561, 199] on div "Press SPACE to select this row." at bounding box center [568, 196] width 38 height 20
click at [540, 199] on div "1ZF830E42062373160" at bounding box center [526, 196] width 45 height 20
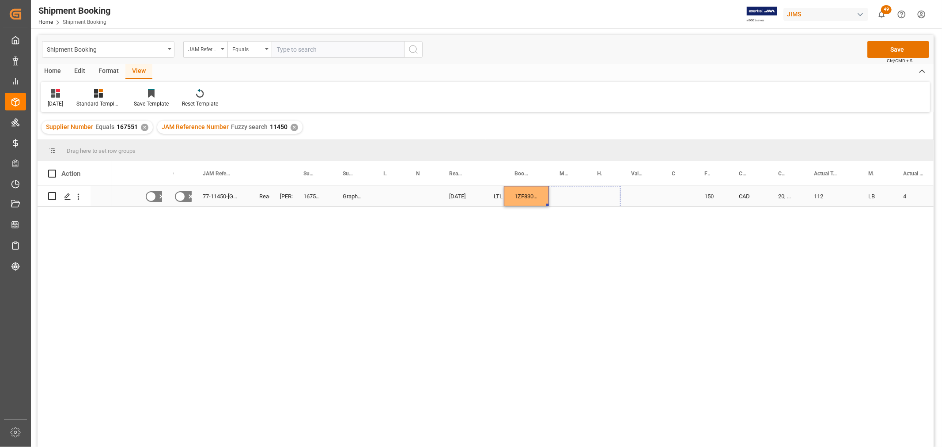
drag, startPoint x: 548, startPoint y: 204, endPoint x: 608, endPoint y: 202, distance: 60.5
click at [639, 196] on div "Press SPACE to select this row." at bounding box center [640, 196] width 41 height 20
click at [898, 47] on button "Save" at bounding box center [898, 49] width 62 height 17
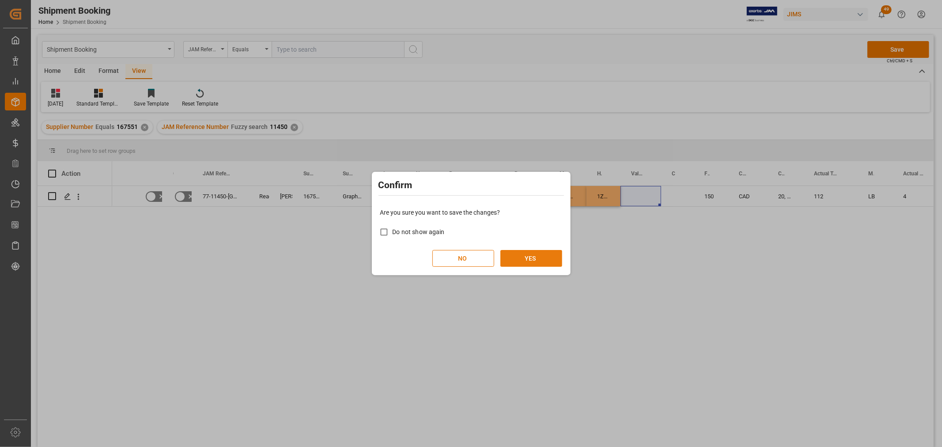
click at [531, 253] on button "YES" at bounding box center [531, 258] width 62 height 17
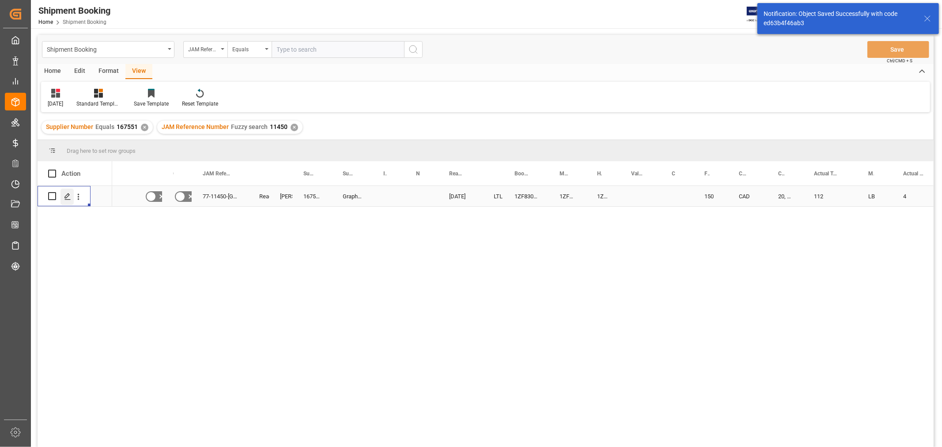
click at [68, 196] on icon "Press SPACE to select this row." at bounding box center [67, 196] width 7 height 7
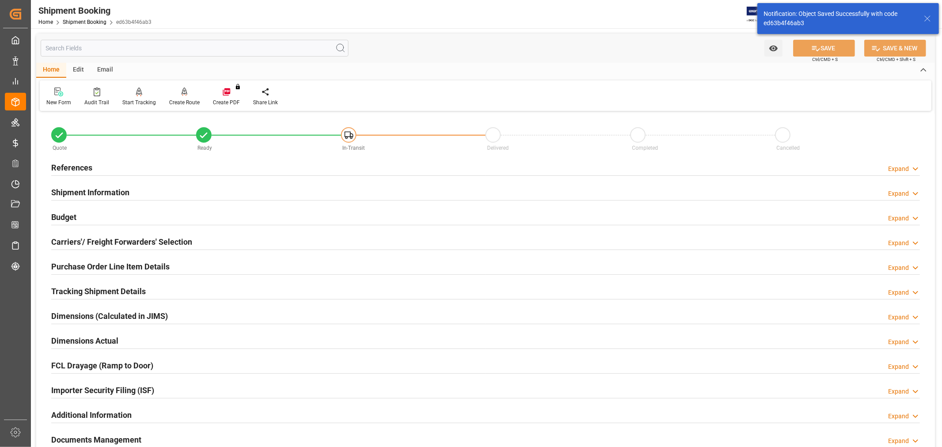
click at [100, 240] on h2 "Carriers'/ Freight Forwarders' Selection" at bounding box center [121, 242] width 141 height 12
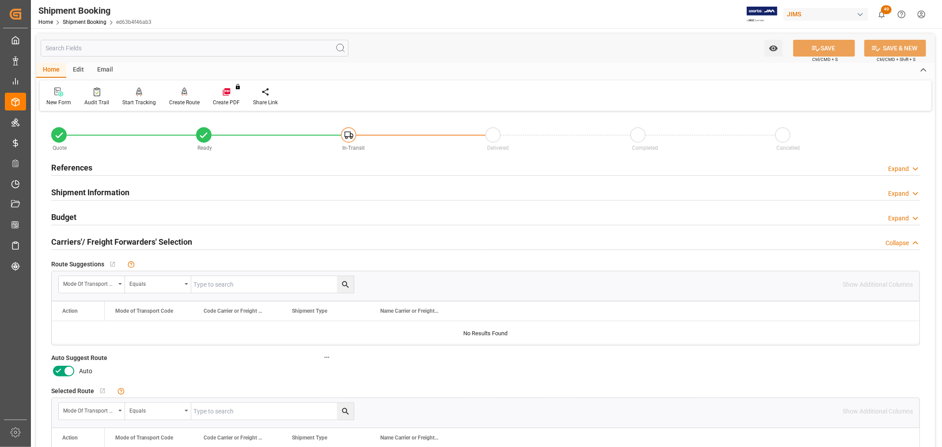
click at [66, 369] on icon at bounding box center [69, 370] width 11 height 11
click at [0, 0] on input "checkbox" at bounding box center [0, 0] width 0 height 0
click at [836, 51] on button "SAVE" at bounding box center [824, 48] width 62 height 17
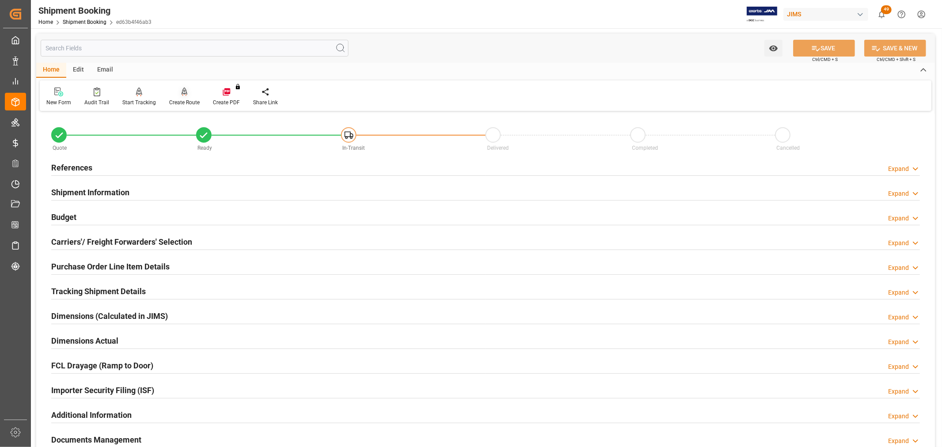
click at [181, 101] on div "Create Route" at bounding box center [184, 102] width 30 height 8
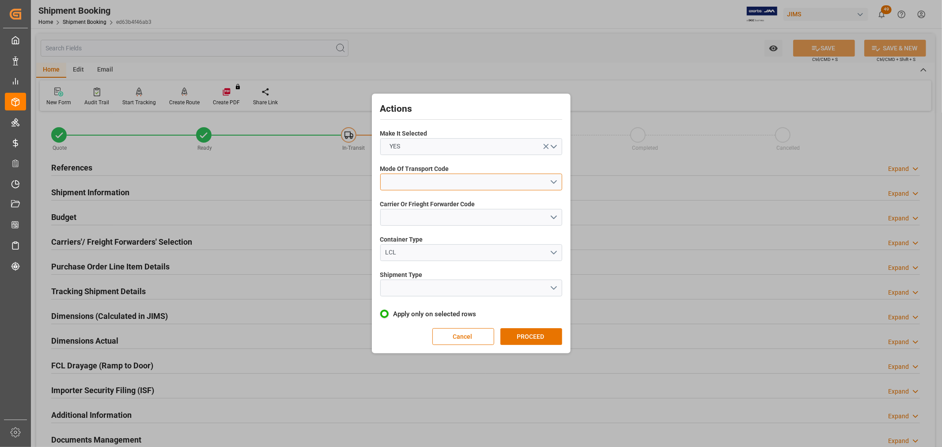
click at [409, 187] on button "open menu" at bounding box center [471, 181] width 182 height 17
click at [414, 256] on div "5- COURIER GROUND" at bounding box center [470, 258] width 181 height 19
click at [398, 215] on button "open menu" at bounding box center [471, 217] width 182 height 17
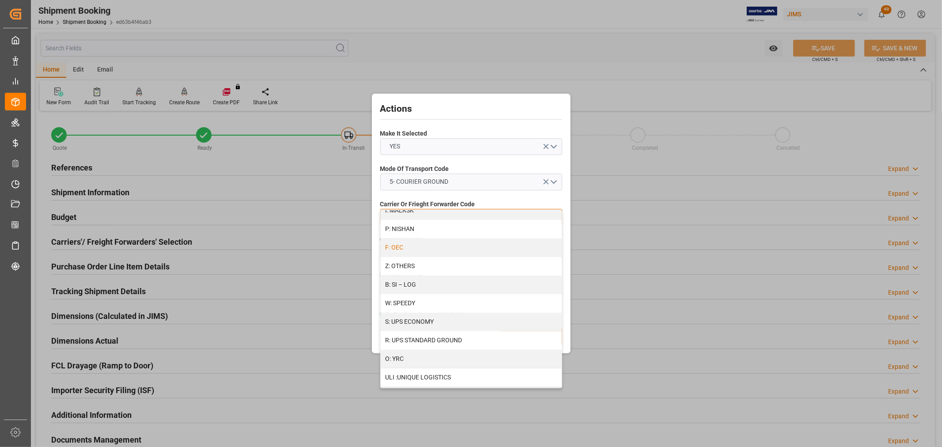
scroll to position [489, 0]
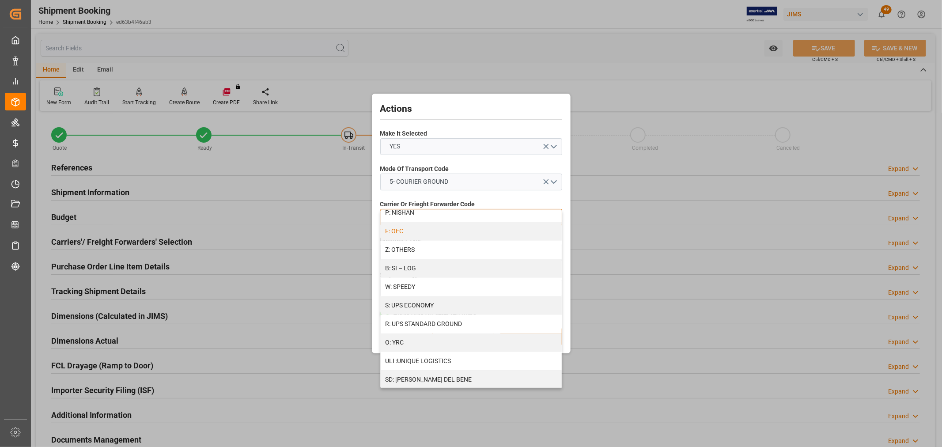
click at [418, 318] on div "R: UPS STANDARD GROUND" at bounding box center [470, 324] width 181 height 19
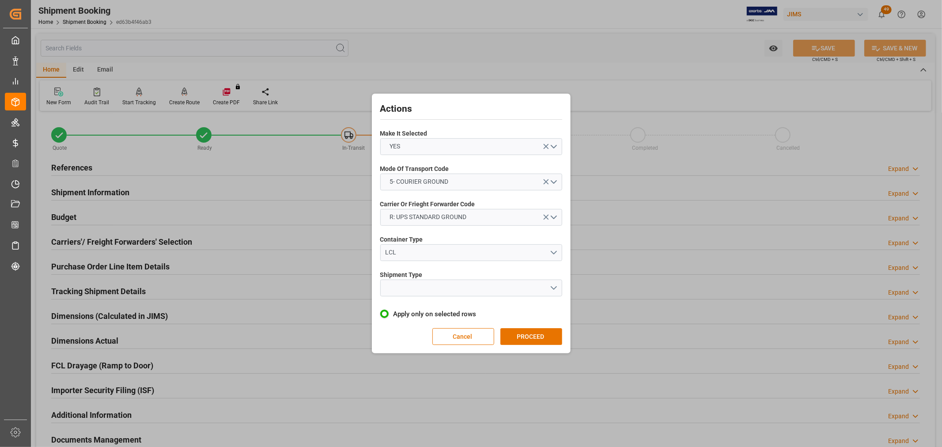
click at [396, 275] on span "Shipment Type" at bounding box center [401, 274] width 42 height 9
click at [400, 289] on button "open menu" at bounding box center [471, 287] width 182 height 17
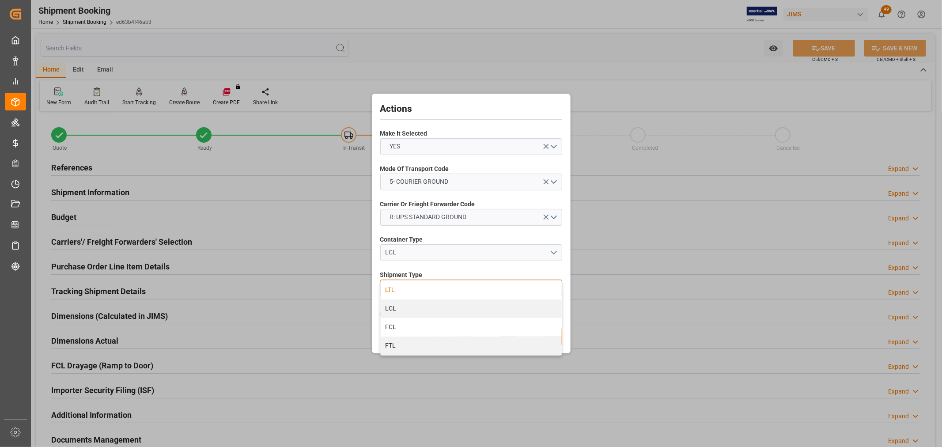
click at [392, 282] on div "LTL" at bounding box center [470, 290] width 181 height 19
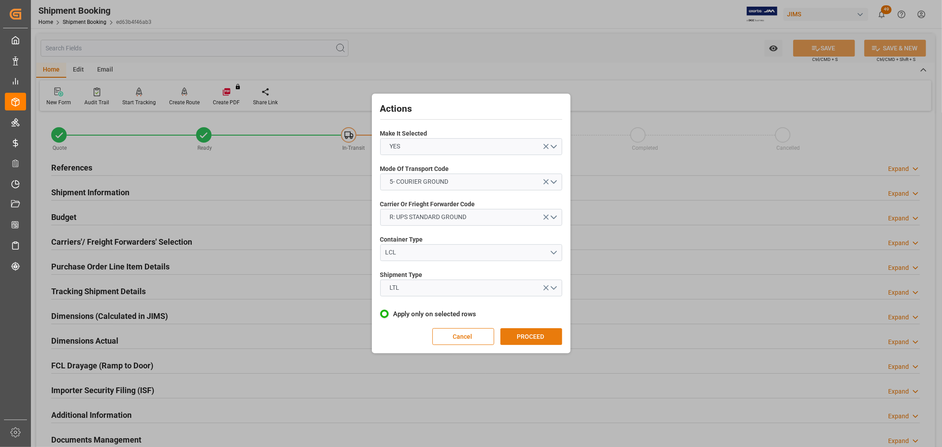
click at [530, 333] on button "PROCEED" at bounding box center [531, 336] width 62 height 17
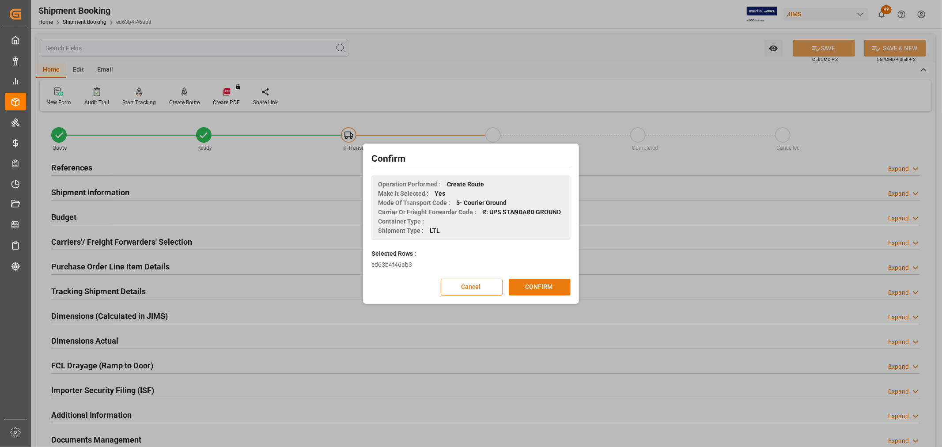
click at [553, 281] on button "CONFIRM" at bounding box center [539, 287] width 62 height 17
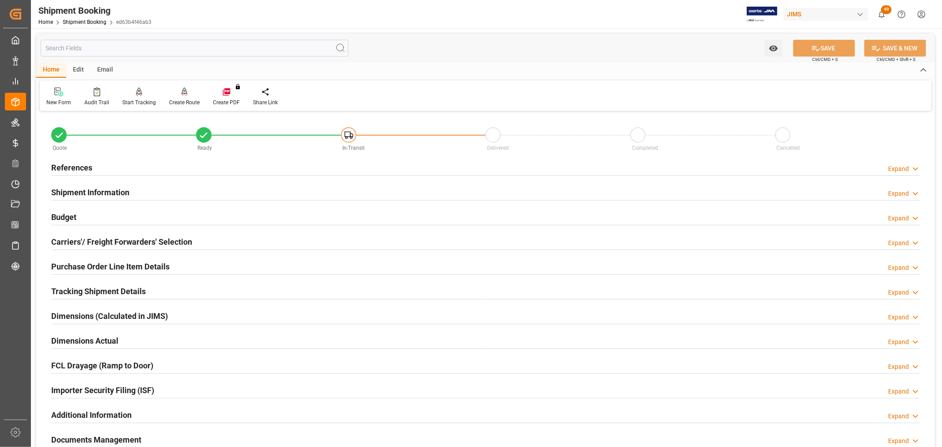
click at [71, 163] on h2 "References" at bounding box center [71, 168] width 41 height 12
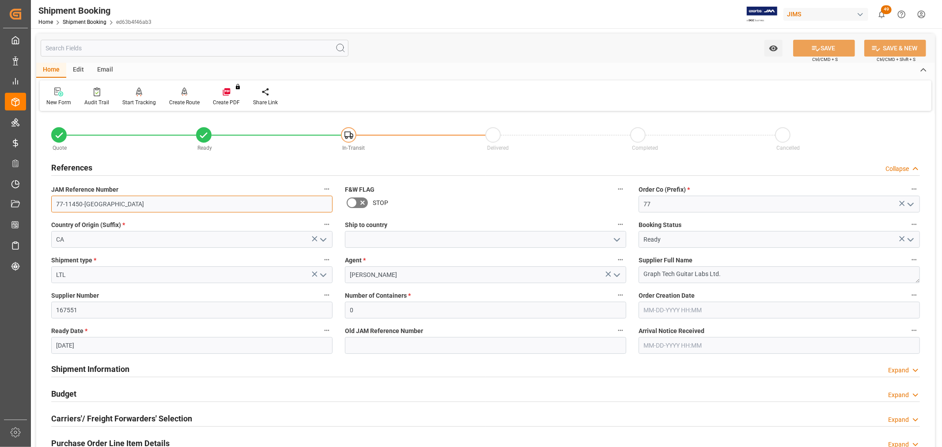
drag, startPoint x: 105, startPoint y: 208, endPoint x: 41, endPoint y: 208, distance: 64.0
click at [41, 208] on div "Quote Ready In-Transit Delivered Completed Cancelled References Collapse JAM Re…" at bounding box center [485, 387] width 898 height 549
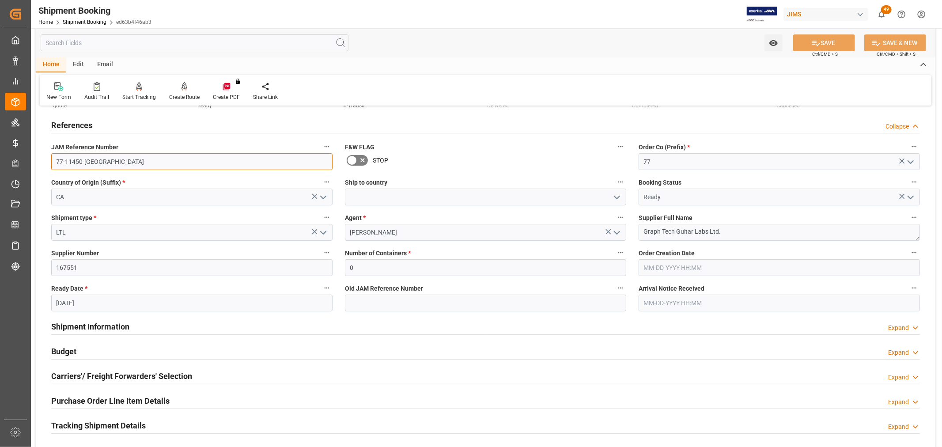
scroll to position [147, 0]
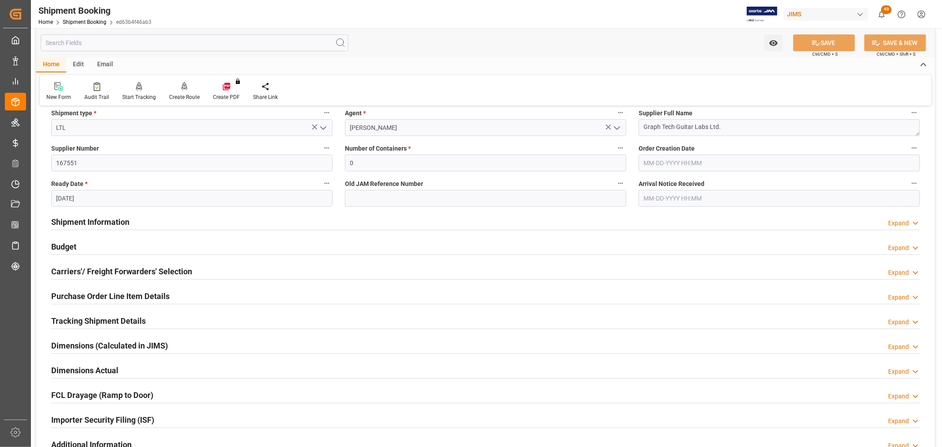
click at [68, 242] on h2 "Budget" at bounding box center [63, 247] width 25 height 12
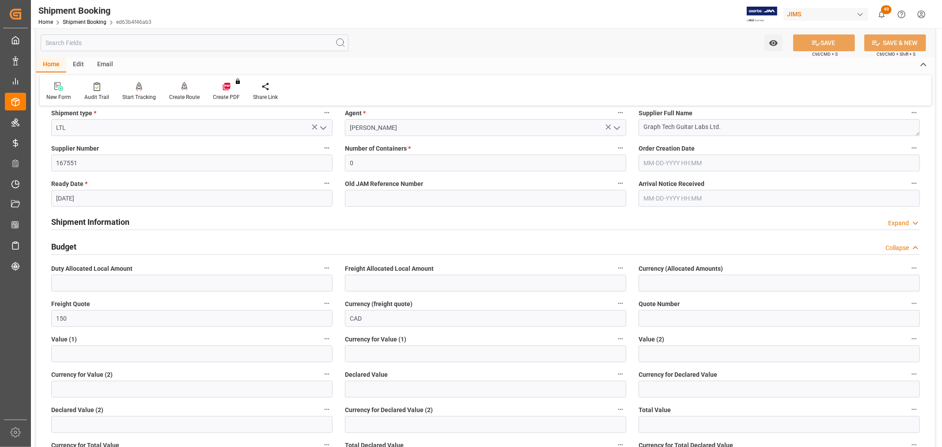
click at [68, 242] on h2 "Budget" at bounding box center [63, 247] width 25 height 12
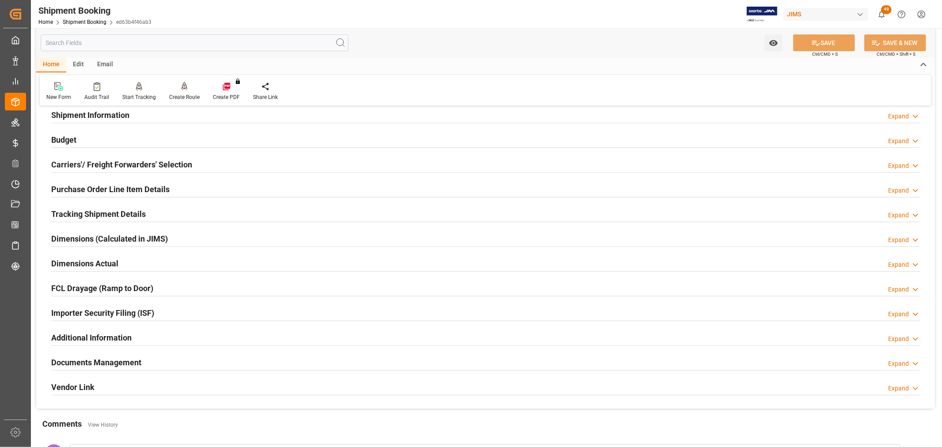
scroll to position [343, 0]
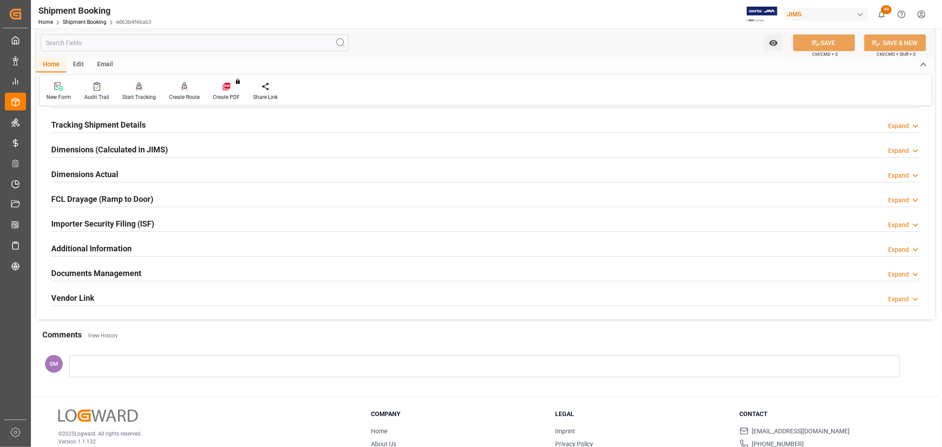
click at [103, 272] on h2 "Documents Management" at bounding box center [96, 273] width 90 height 12
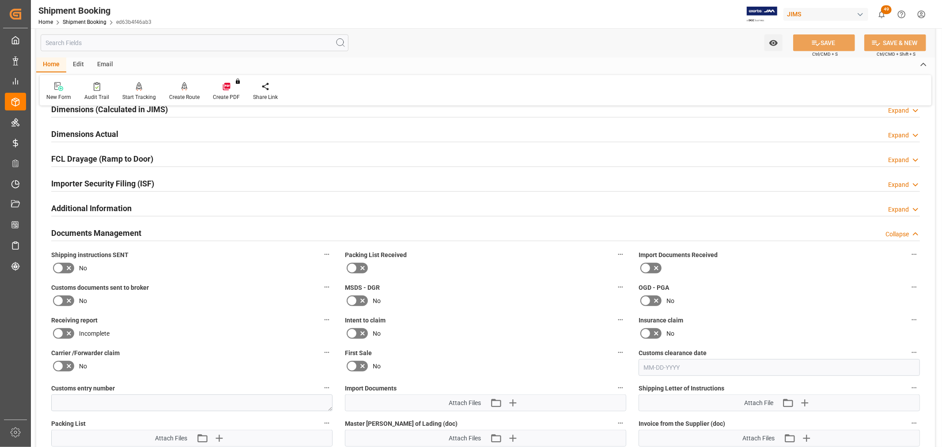
scroll to position [294, 0]
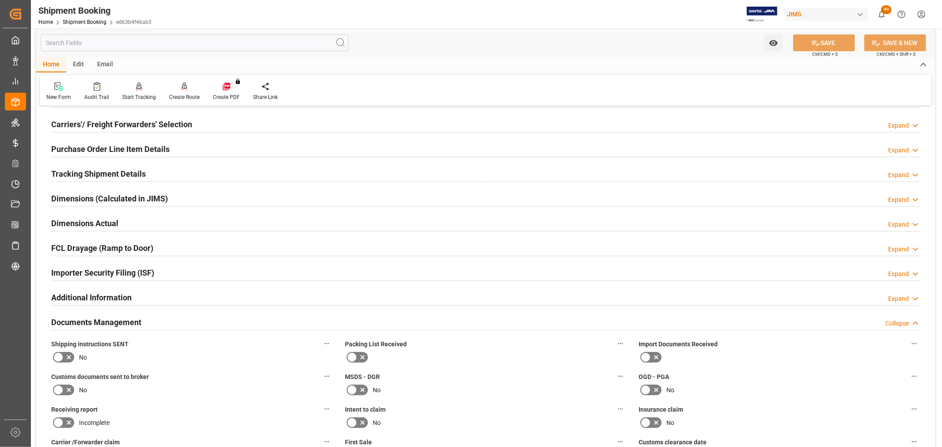
click at [74, 175] on h2 "Tracking Shipment Details" at bounding box center [98, 174] width 94 height 12
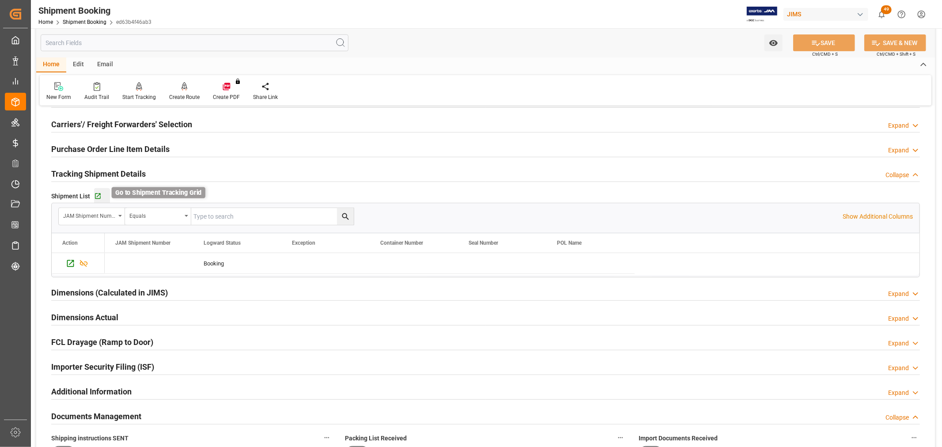
click at [95, 193] on icon "button" at bounding box center [98, 196] width 6 height 6
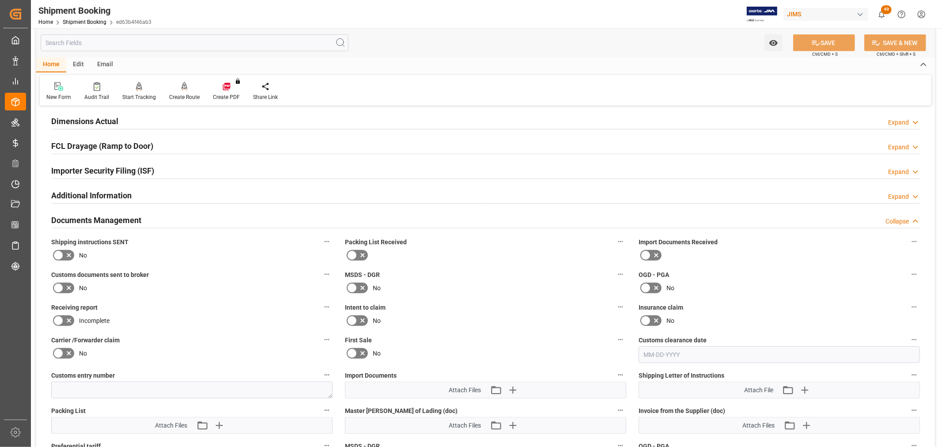
scroll to position [490, 0]
click at [79, 220] on h2 "Documents Management" at bounding box center [96, 220] width 90 height 12
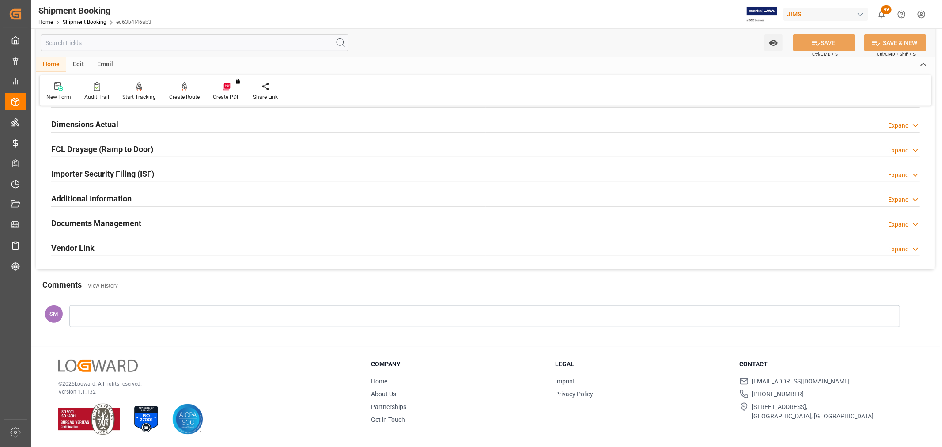
click at [88, 219] on h2 "Documents Management" at bounding box center [96, 223] width 90 height 12
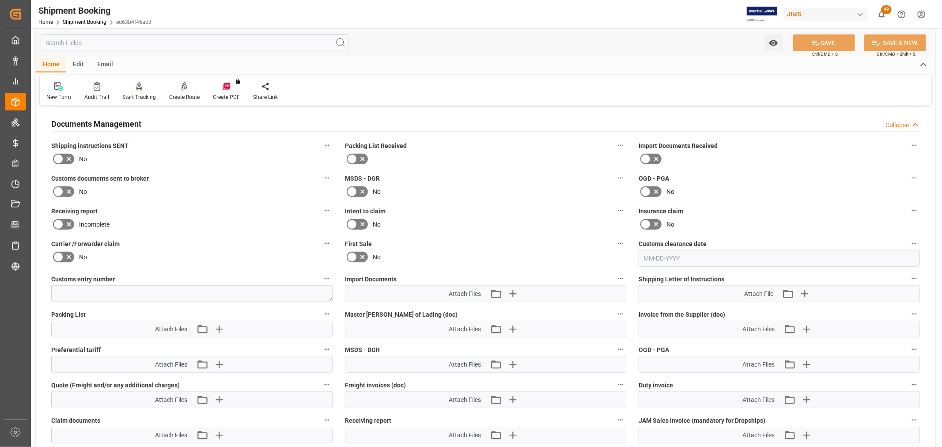
scroll to position [588, 0]
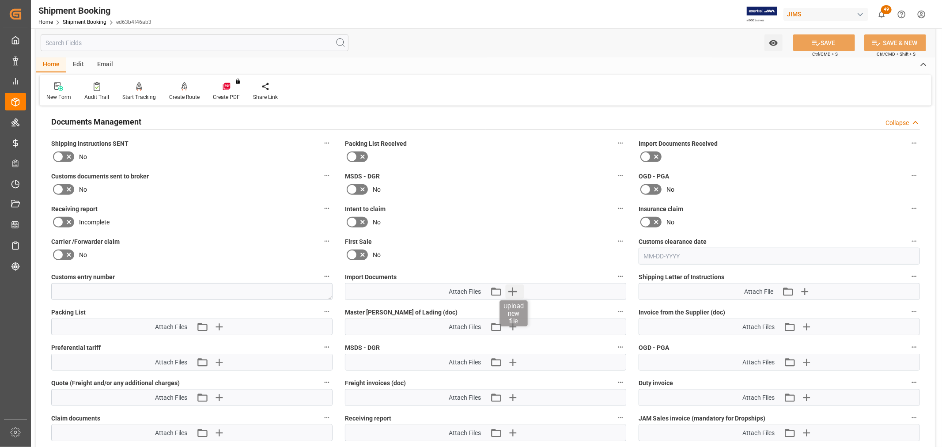
click at [509, 290] on icon "button" at bounding box center [512, 291] width 8 height 8
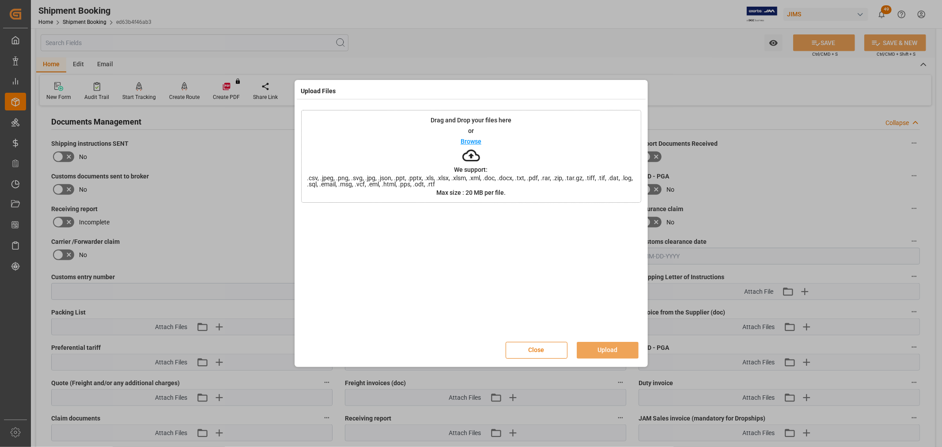
click at [546, 347] on button "Close" at bounding box center [536, 350] width 62 height 17
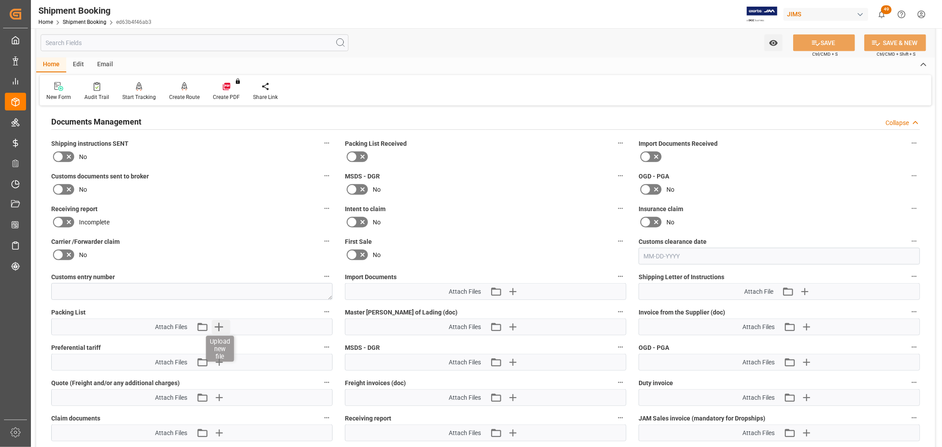
click at [219, 325] on icon "button" at bounding box center [219, 327] width 8 height 8
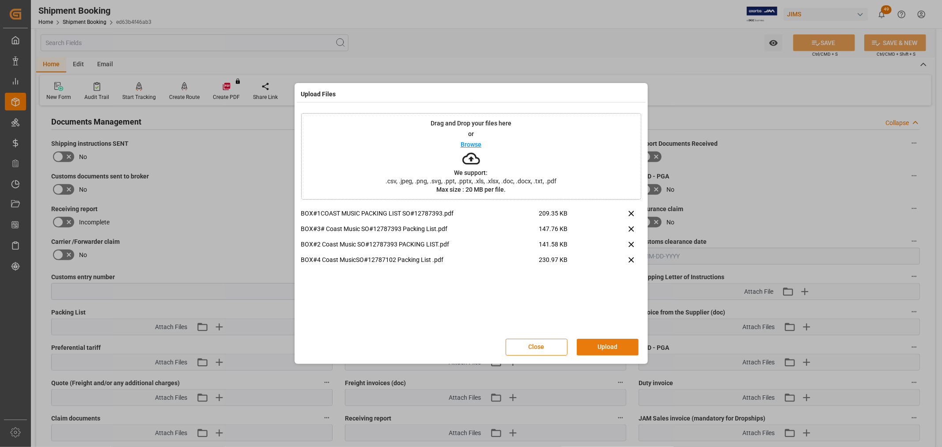
click at [621, 347] on button "Upload" at bounding box center [607, 347] width 62 height 17
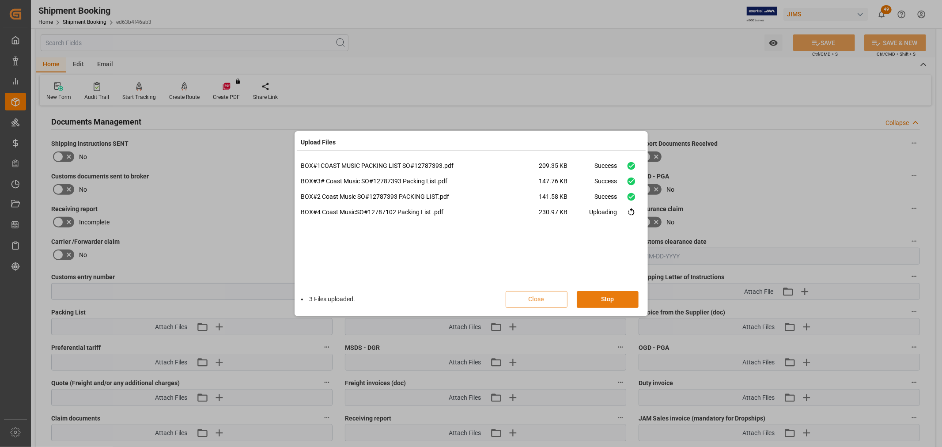
click at [608, 301] on button "Stop" at bounding box center [607, 299] width 62 height 17
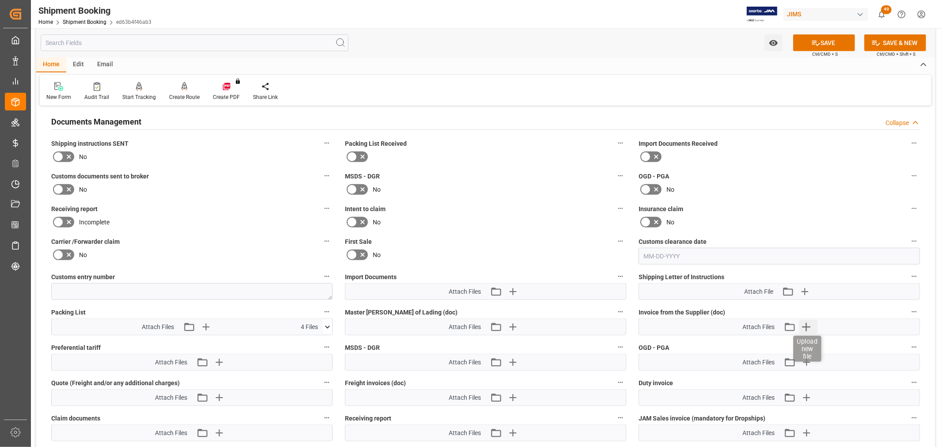
click at [806, 323] on icon "button" at bounding box center [806, 327] width 8 height 8
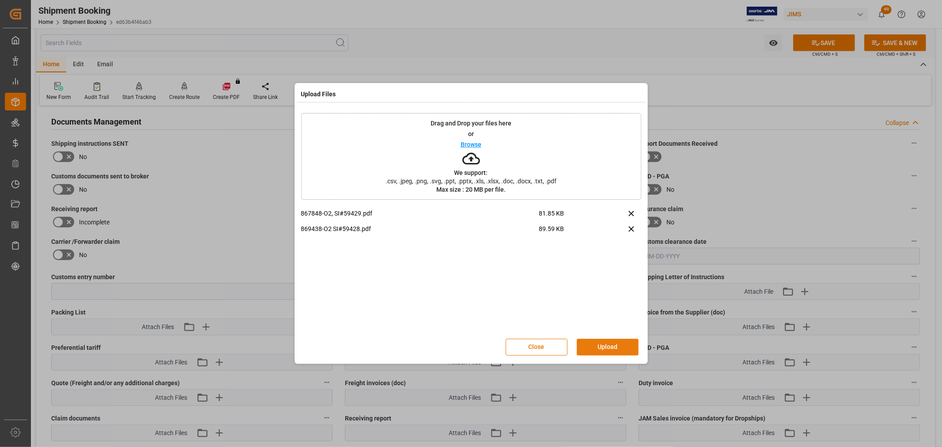
click at [606, 343] on button "Upload" at bounding box center [607, 347] width 62 height 17
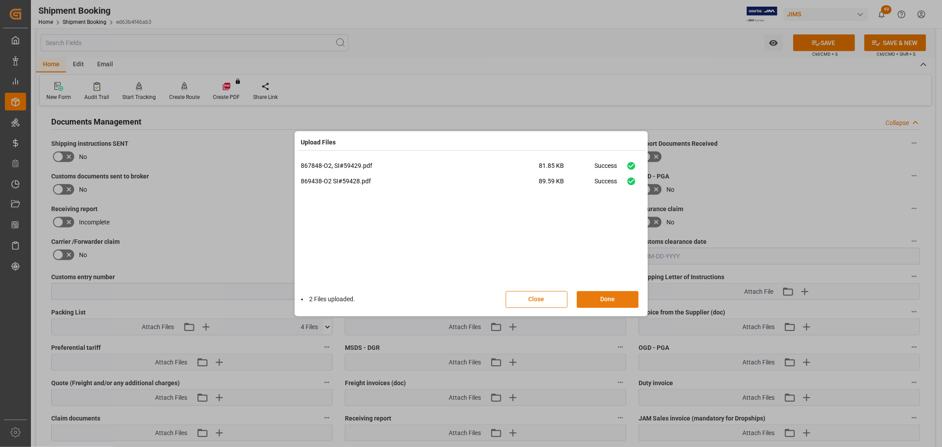
click at [608, 300] on button "Done" at bounding box center [607, 299] width 62 height 17
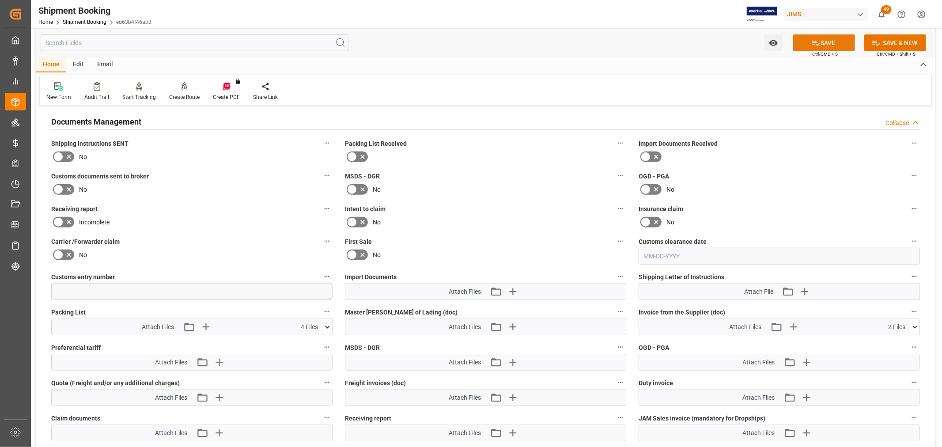
click at [826, 40] on button "SAVE" at bounding box center [824, 42] width 62 height 17
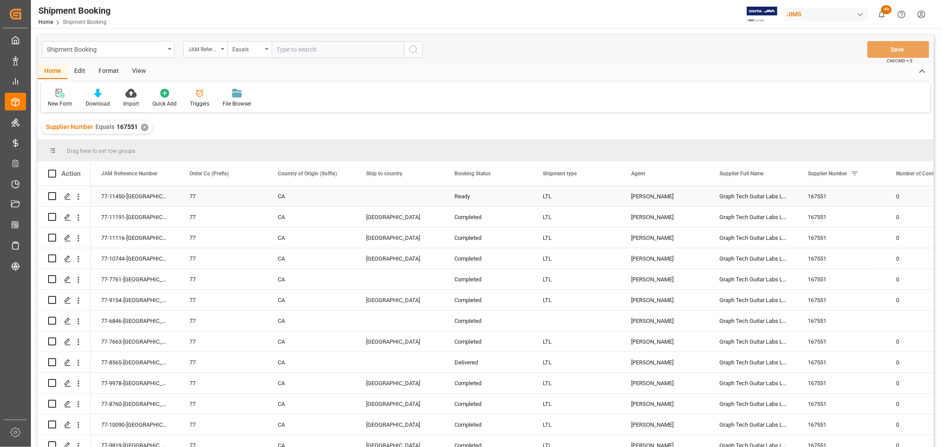
click at [376, 196] on div "Press SPACE to select this row." at bounding box center [399, 196] width 88 height 20
click at [377, 201] on input "Press SPACE to select this row." at bounding box center [399, 201] width 74 height 17
click at [424, 200] on icon "open menu" at bounding box center [427, 201] width 11 height 11
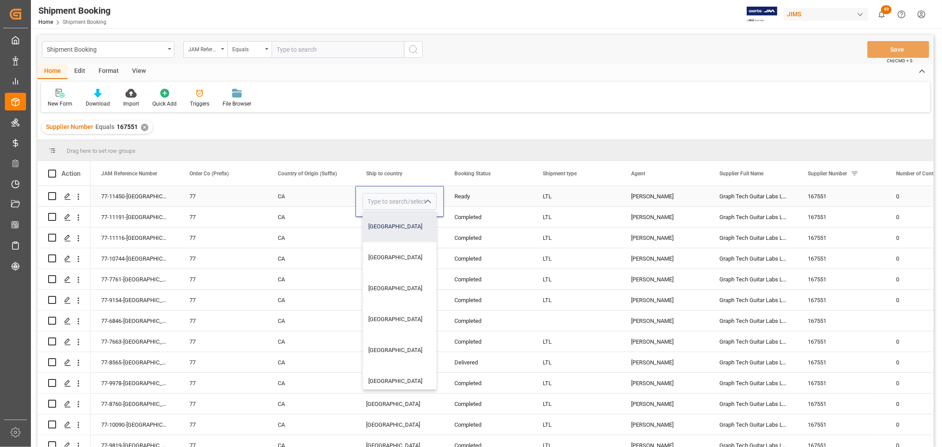
click at [385, 225] on div "[GEOGRAPHIC_DATA]" at bounding box center [399, 226] width 73 height 31
type input "[GEOGRAPHIC_DATA]"
click at [312, 199] on div "CA" at bounding box center [311, 196] width 67 height 20
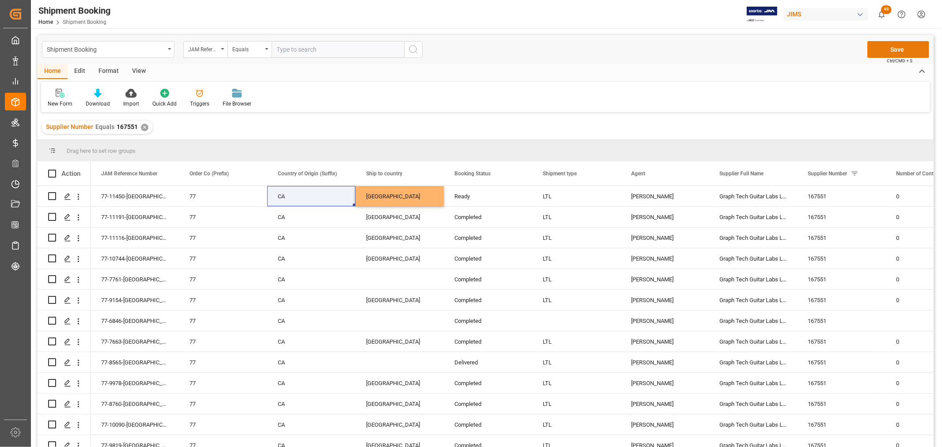
click at [881, 50] on button "Save" at bounding box center [898, 49] width 62 height 17
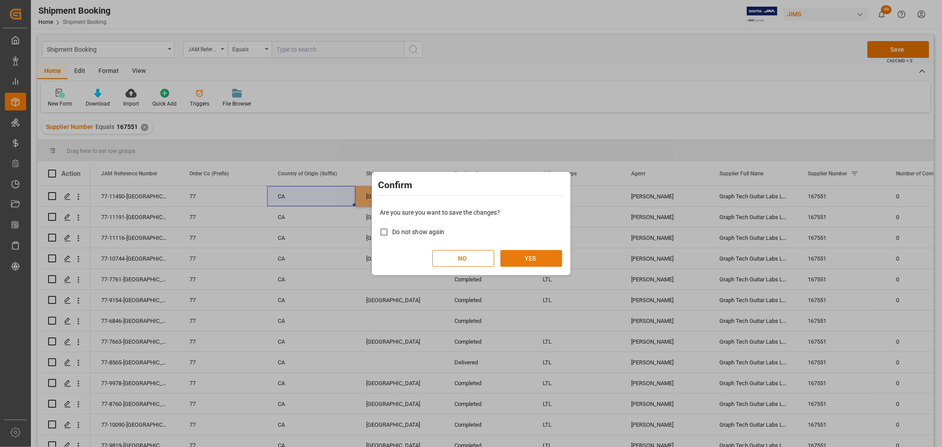
click at [518, 254] on button "YES" at bounding box center [531, 258] width 62 height 17
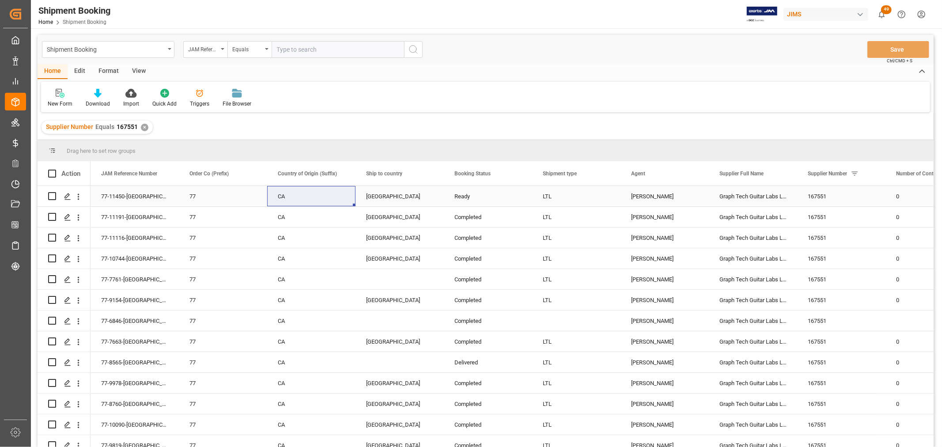
click at [120, 191] on div "77-11450-[GEOGRAPHIC_DATA]" at bounding box center [134, 196] width 88 height 20
click at [114, 195] on div "77-11450-[GEOGRAPHIC_DATA]" at bounding box center [134, 196] width 88 height 20
drag, startPoint x: 141, startPoint y: 203, endPoint x: 96, endPoint y: 201, distance: 45.5
click at [96, 201] on div "77-11450-[GEOGRAPHIC_DATA]" at bounding box center [134, 201] width 88 height 31
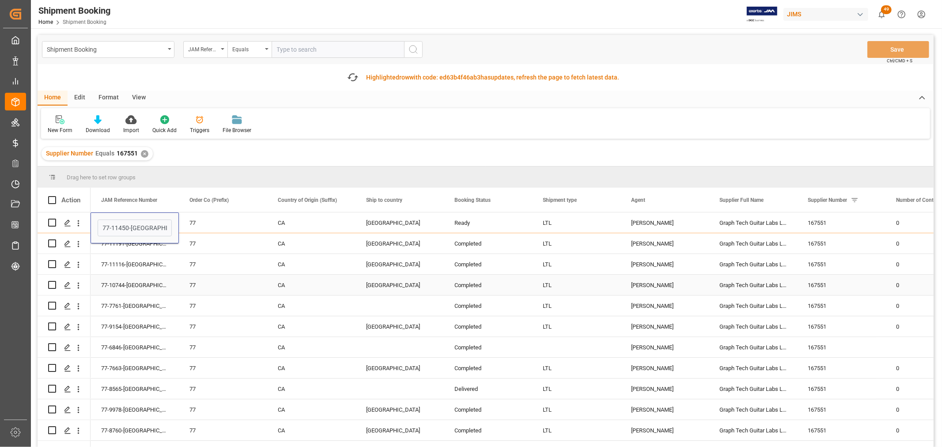
click at [139, 286] on div "77-10744-CA" at bounding box center [134, 285] width 88 height 20
click at [119, 217] on div "77-11450-[GEOGRAPHIC_DATA]" at bounding box center [134, 222] width 88 height 20
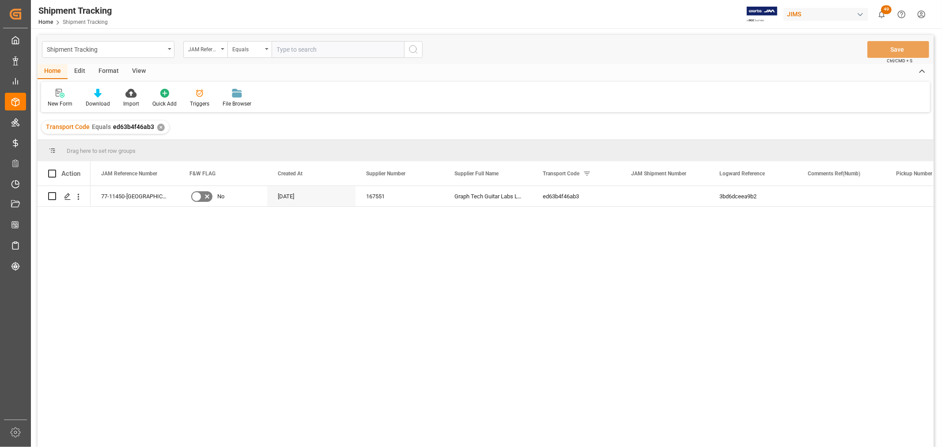
click at [144, 72] on div "View" at bounding box center [138, 71] width 27 height 15
click at [60, 100] on div "Default" at bounding box center [56, 104] width 17 height 8
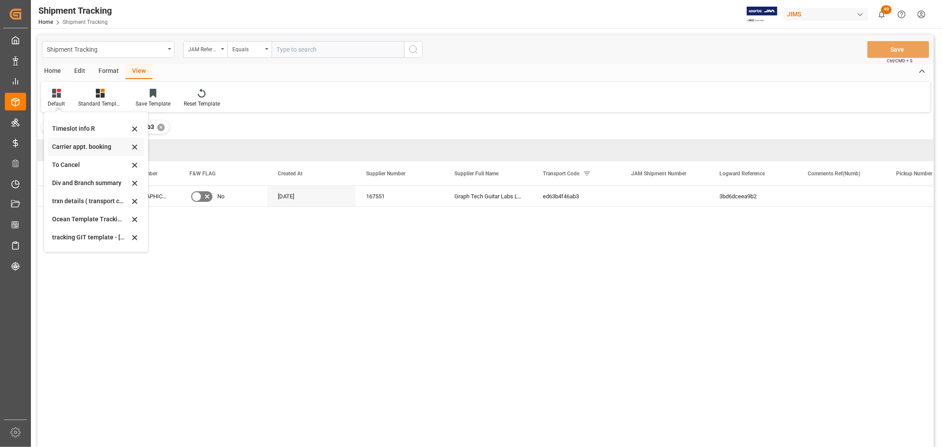
scroll to position [49, 0]
click at [82, 237] on div "Oct 09 2025" at bounding box center [90, 238] width 77 height 9
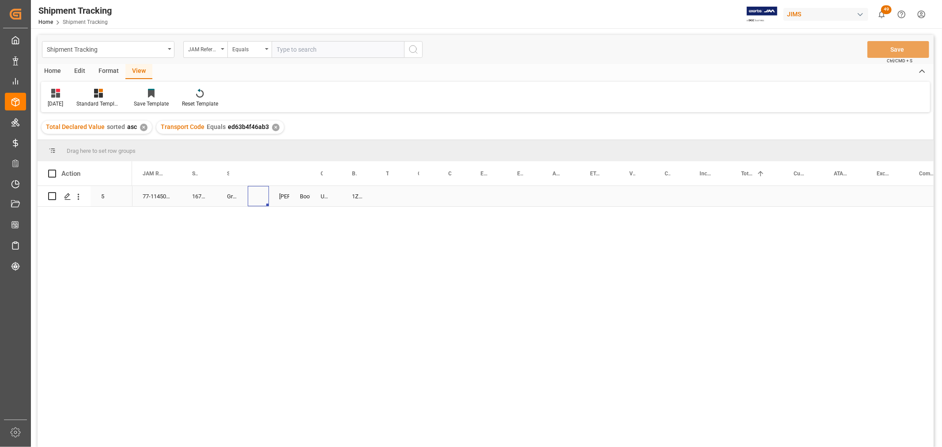
click at [257, 195] on div "Press SPACE to select this row." at bounding box center [258, 196] width 21 height 20
click at [257, 195] on input "Press SPACE to select this row." at bounding box center [260, 201] width 10 height 17
paste input "73372"
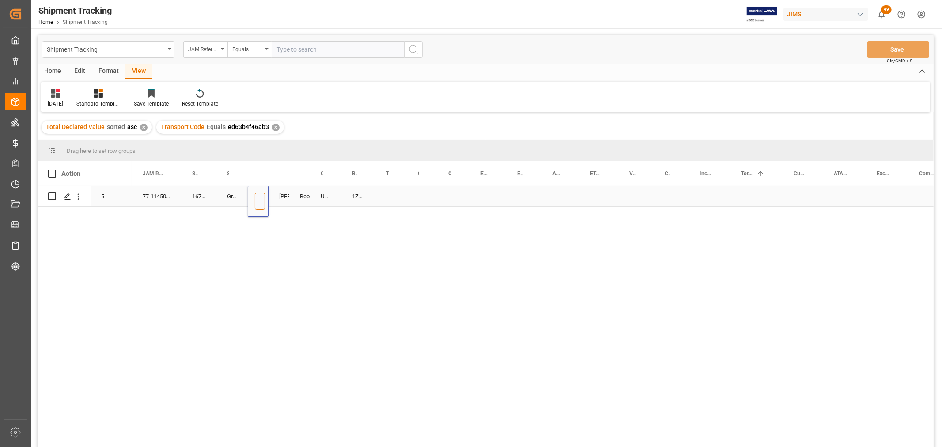
click at [260, 199] on input "73372" at bounding box center [260, 201] width 10 height 17
click at [260, 201] on input "73372" at bounding box center [260, 201] width 10 height 17
paste input "73372"
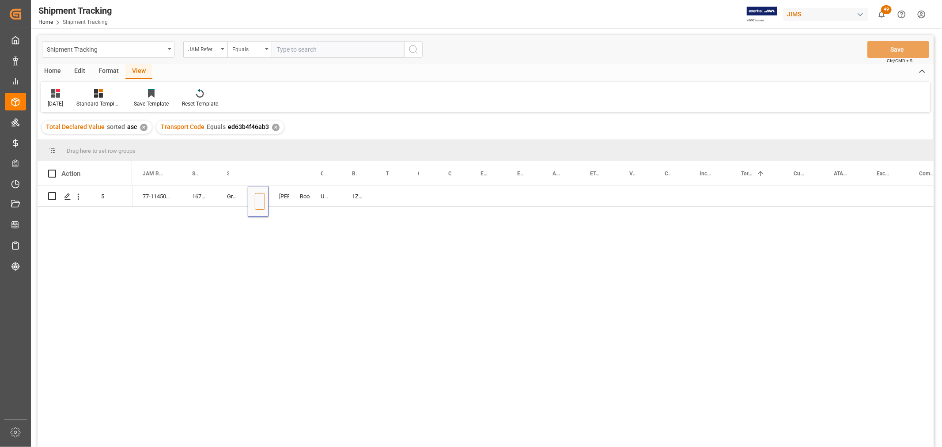
type input "7337273372"
drag, startPoint x: 267, startPoint y: 169, endPoint x: 324, endPoint y: 173, distance: 57.5
click at [324, 173] on div at bounding box center [326, 173] width 4 height 24
drag, startPoint x: 301, startPoint y: 202, endPoint x: 249, endPoint y: 203, distance: 52.5
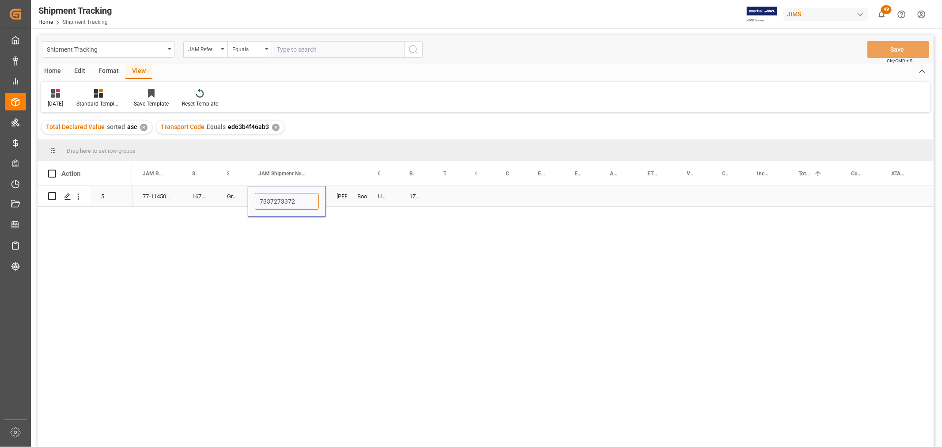
click at [249, 203] on div "7337273372" at bounding box center [287, 201] width 78 height 31
click at [256, 243] on div "77-11450-CA 167551 Graph Tech Guitar Labs Ltd. Shyamala Mantha Booking UPS STAN…" at bounding box center [532, 319] width 801 height 267
click at [262, 200] on input "Press SPACE to select this row." at bounding box center [287, 201] width 64 height 17
paste input "73372"
type input "73372"
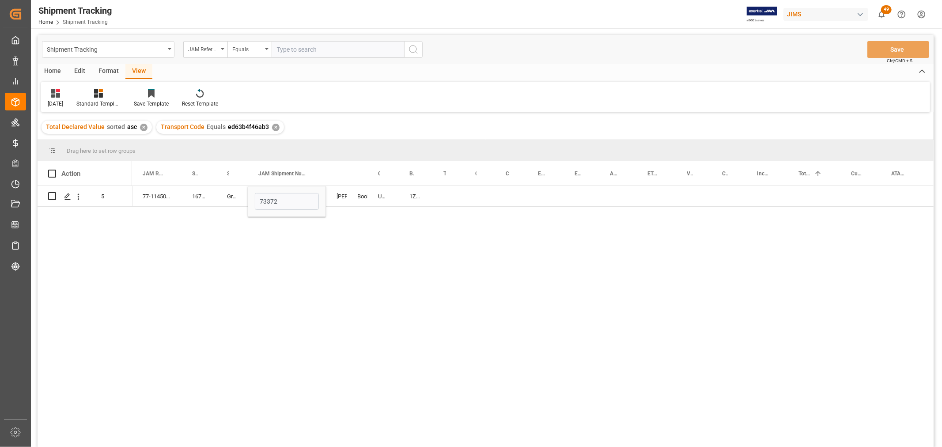
click at [280, 245] on div "77-11450-CA 167551 Graph Tech Guitar Labs Ltd. 73372 Shyamala Mantha Booking UP…" at bounding box center [532, 319] width 801 height 267
drag, startPoint x: 324, startPoint y: 168, endPoint x: 292, endPoint y: 179, distance: 34.5
click at [292, 179] on div at bounding box center [294, 173] width 4 height 24
click at [608, 221] on div "77-11450-CA 167551 Graph Tech Guitar Labs Ltd. 73372 Shyamala Mantha Booking UP…" at bounding box center [532, 319] width 801 height 267
click at [588, 192] on div "Press SPACE to select this row." at bounding box center [585, 196] width 38 height 20
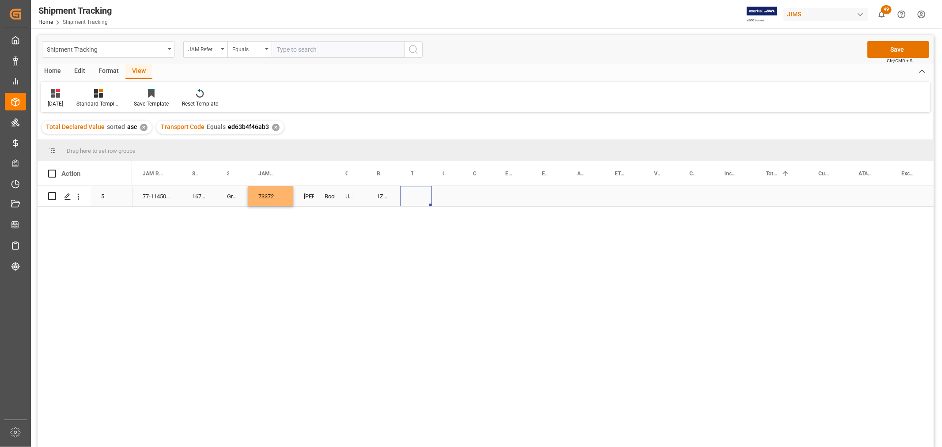
drag, startPoint x: 425, startPoint y: 197, endPoint x: 393, endPoint y: 197, distance: 31.3
click at [424, 197] on div "Press SPACE to select this row." at bounding box center [416, 196] width 32 height 20
click at [384, 197] on div "1ZF830E42062373160" at bounding box center [383, 196] width 34 height 20
drag, startPoint x: 396, startPoint y: 204, endPoint x: 421, endPoint y: 202, distance: 24.3
click at [447, 191] on div "Press SPACE to select this row." at bounding box center [447, 196] width 30 height 20
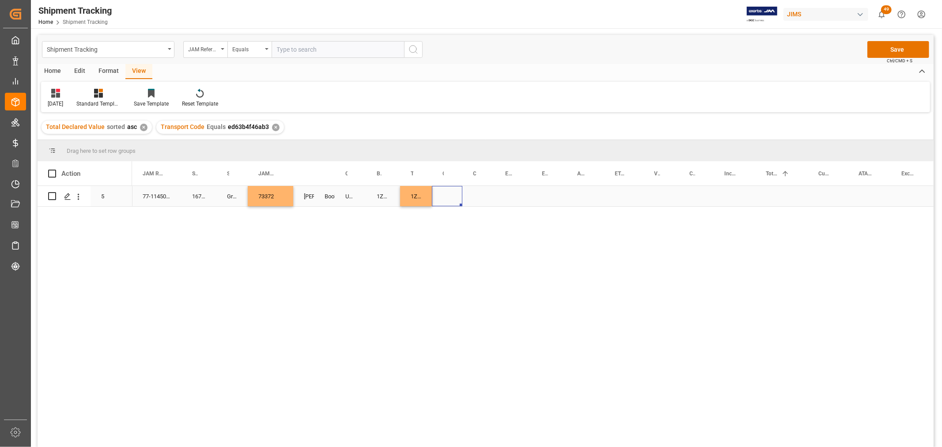
click at [447, 192] on div "Press SPACE to select this row." at bounding box center [447, 196] width 30 height 20
click at [447, 203] on button "Select" at bounding box center [448, 201] width 19 height 17
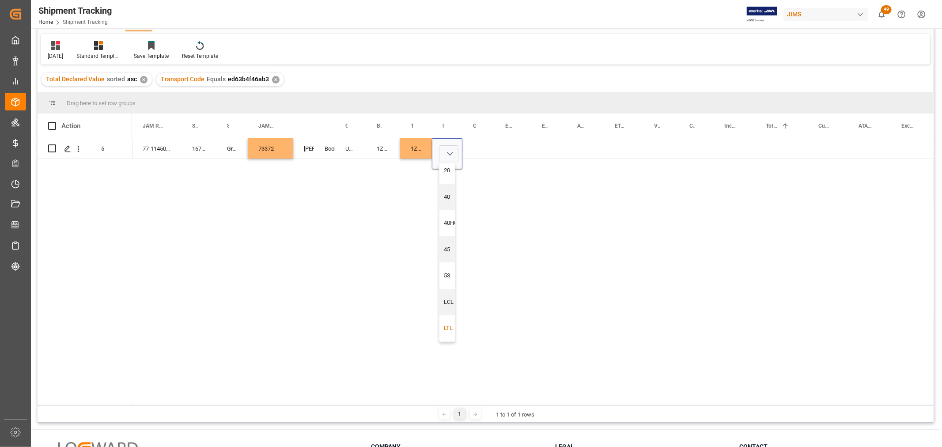
scroll to position [49, 0]
click at [443, 321] on div "LTL" at bounding box center [450, 326] width 23 height 26
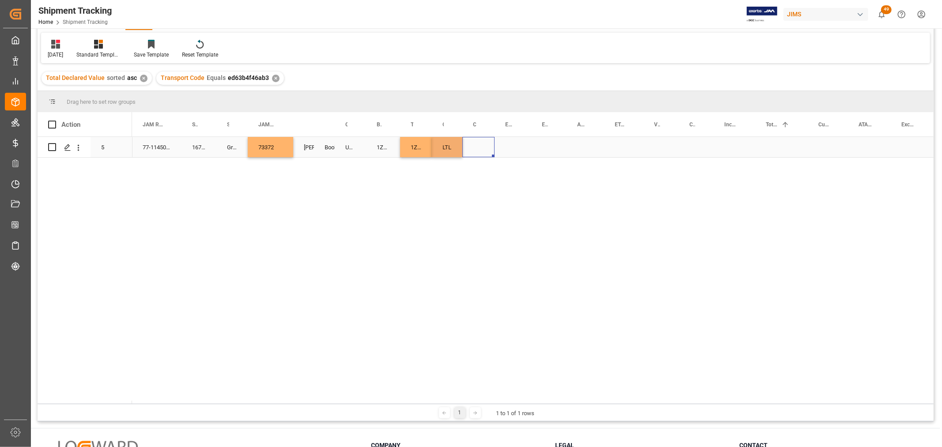
click at [471, 148] on div "Press SPACE to select this row." at bounding box center [478, 147] width 32 height 20
click at [473, 147] on div "Press SPACE to select this row." at bounding box center [478, 147] width 32 height 20
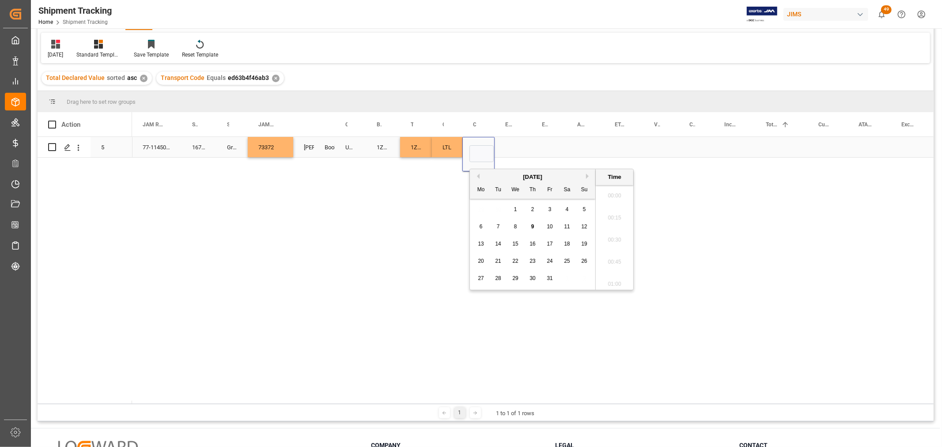
scroll to position [1614, 0]
click at [529, 230] on div "9" at bounding box center [532, 227] width 11 height 11
type input "10-09-2025 00:00"
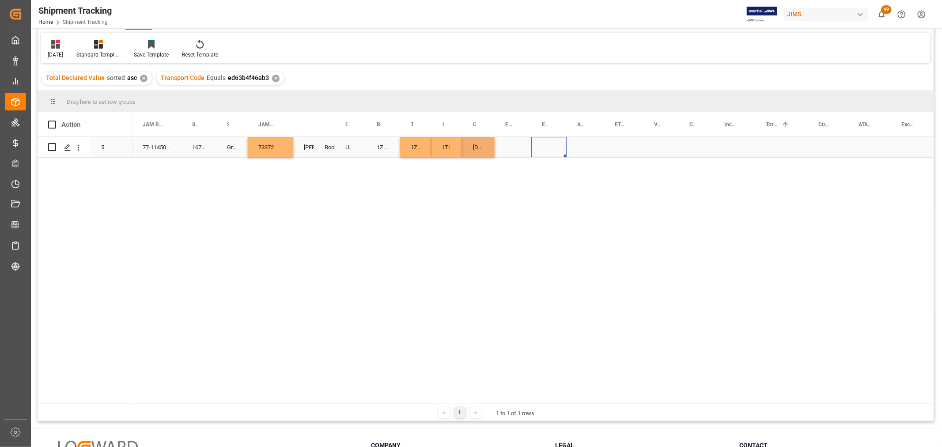
click at [549, 145] on div "Press SPACE to select this row." at bounding box center [548, 147] width 35 height 20
click at [486, 145] on div "10-09-2025 00:00:00" at bounding box center [478, 147] width 32 height 20
drag, startPoint x: 492, startPoint y: 154, endPoint x: 591, endPoint y: 153, distance: 99.8
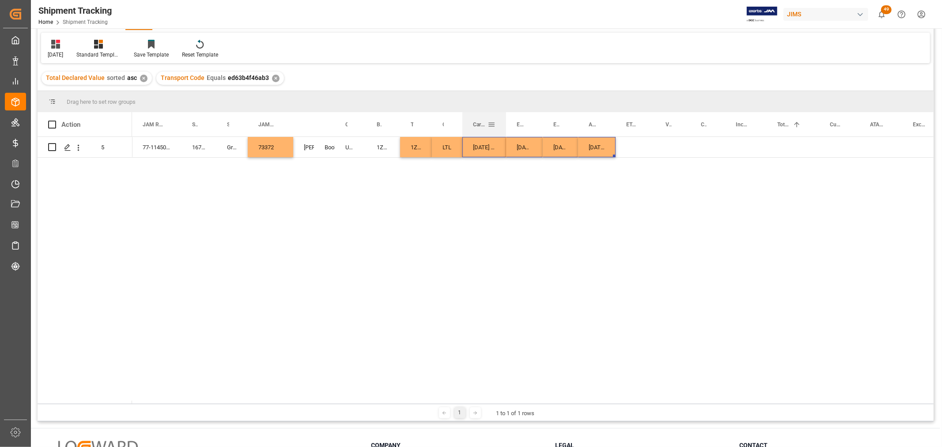
drag, startPoint x: 493, startPoint y: 124, endPoint x: 505, endPoint y: 128, distance: 12.5
click at [505, 128] on div at bounding box center [506, 124] width 4 height 24
click at [628, 142] on div "Press SPACE to select this row." at bounding box center [634, 147] width 39 height 20
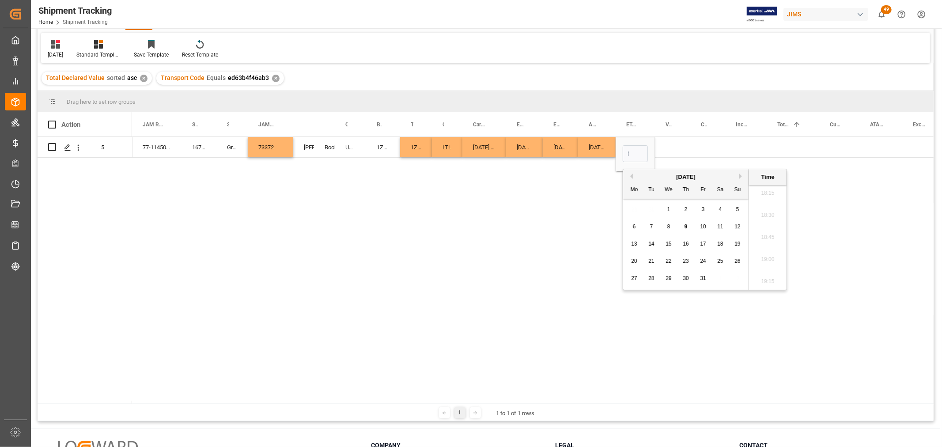
click at [702, 243] on span "17" at bounding box center [703, 244] width 6 height 6
type input "10-17-2025 00:00"
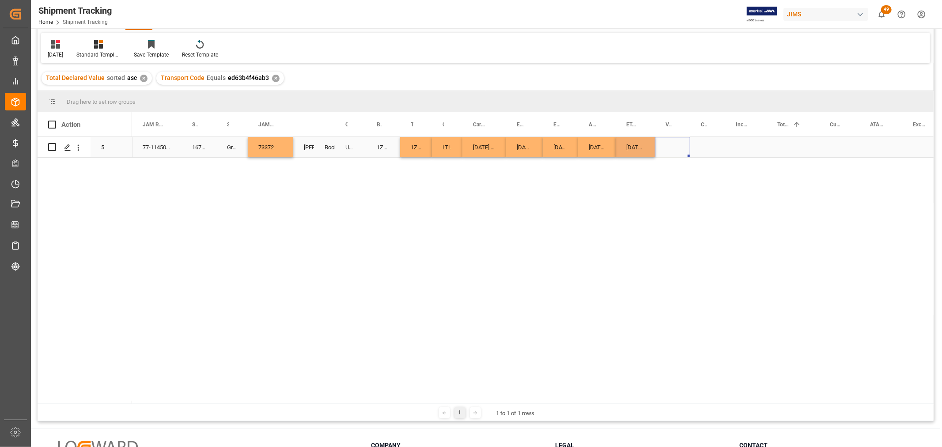
click at [674, 142] on div "Press SPACE to select this row." at bounding box center [672, 147] width 35 height 20
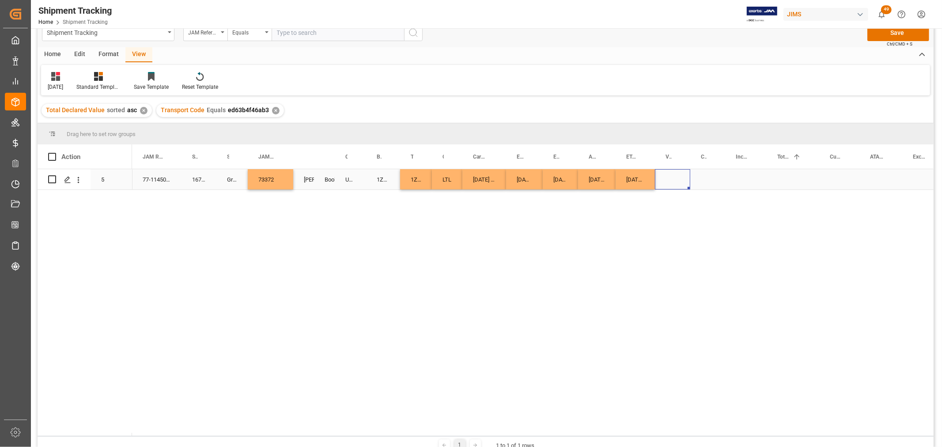
scroll to position [0, 0]
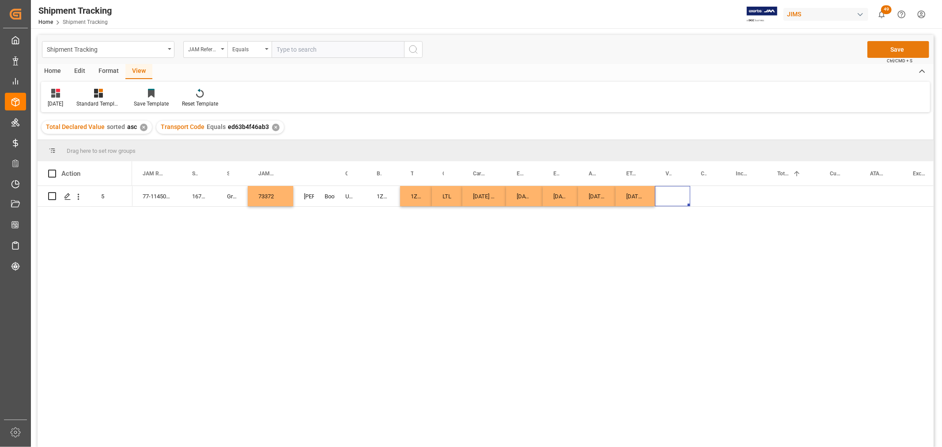
click at [901, 47] on button "Save" at bounding box center [898, 49] width 62 height 17
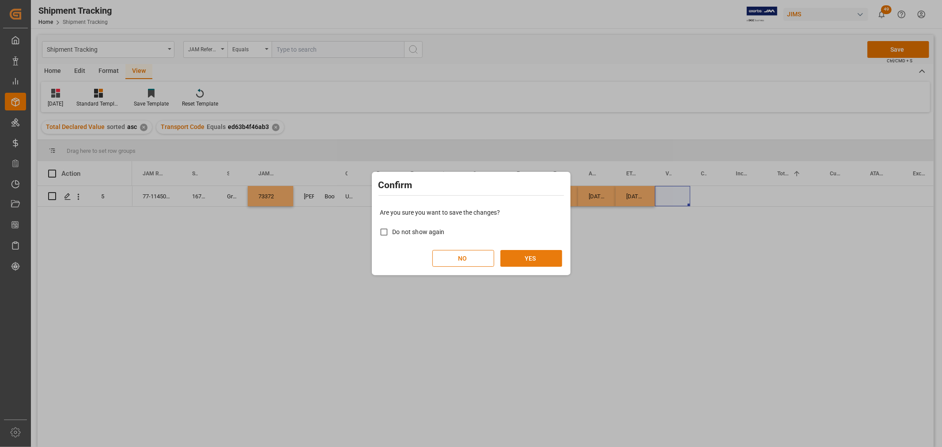
click at [535, 254] on button "YES" at bounding box center [531, 258] width 62 height 17
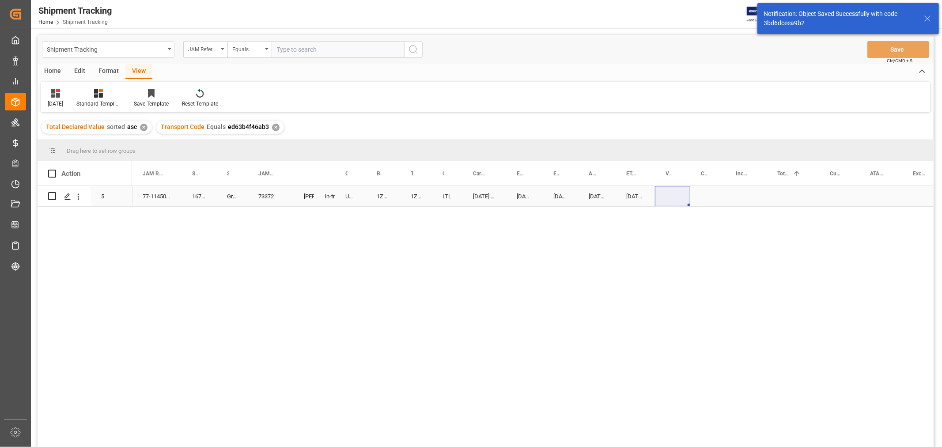
click at [777, 200] on div "Press SPACE to select this row." at bounding box center [792, 196] width 53 height 20
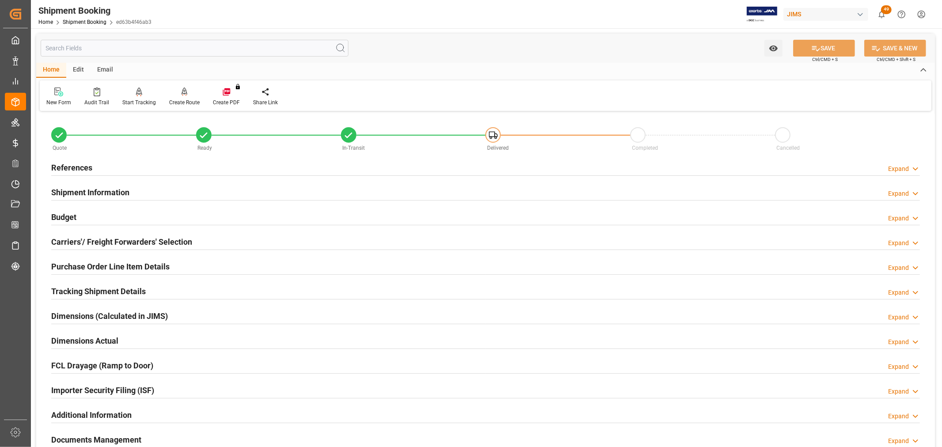
scroll to position [49, 0]
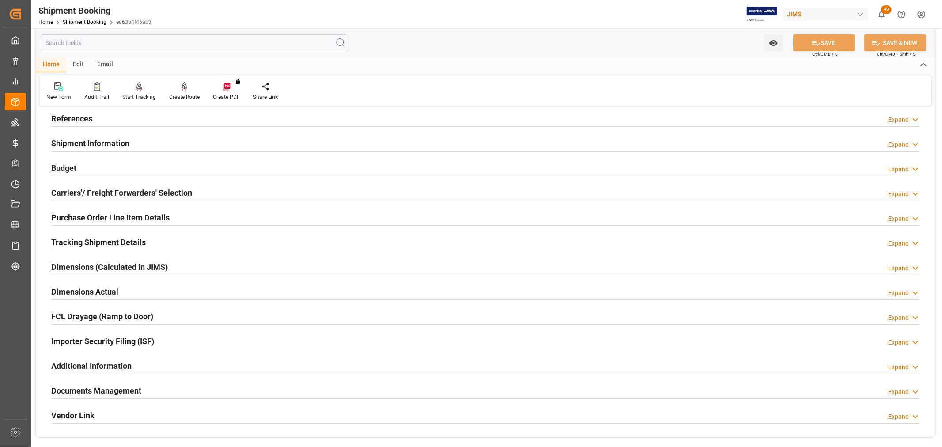
click at [112, 387] on h2 "Documents Management" at bounding box center [96, 390] width 90 height 12
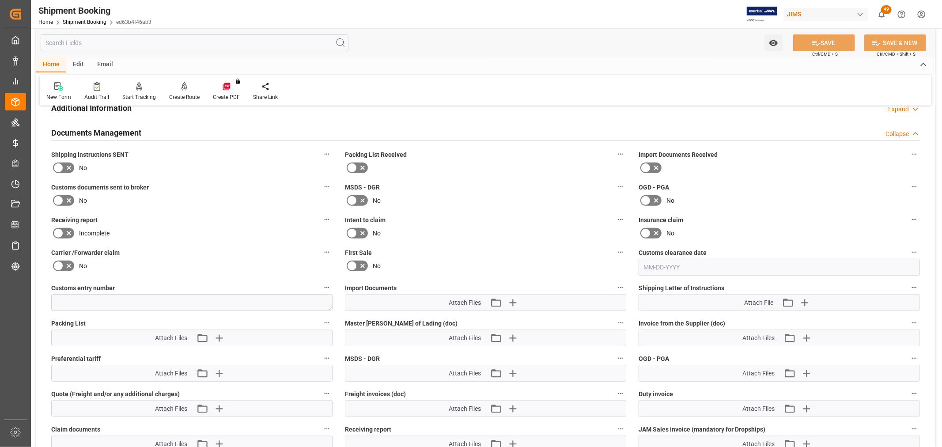
scroll to position [392, 0]
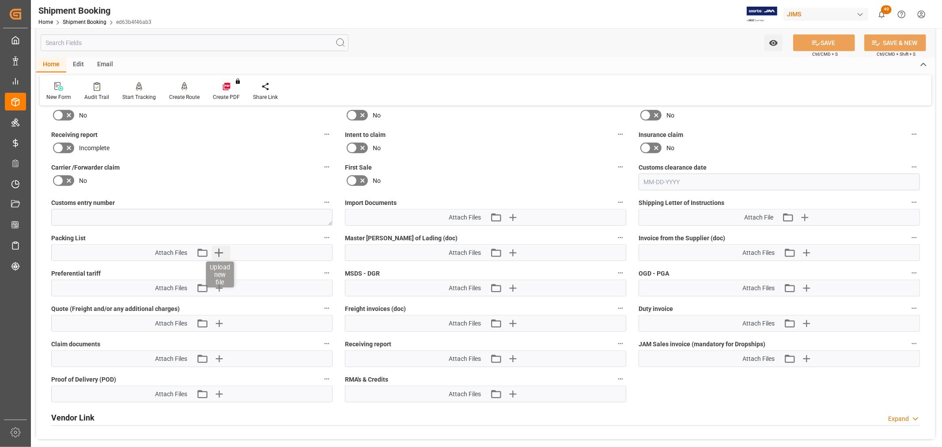
click at [217, 252] on icon "button" at bounding box center [218, 252] width 14 height 14
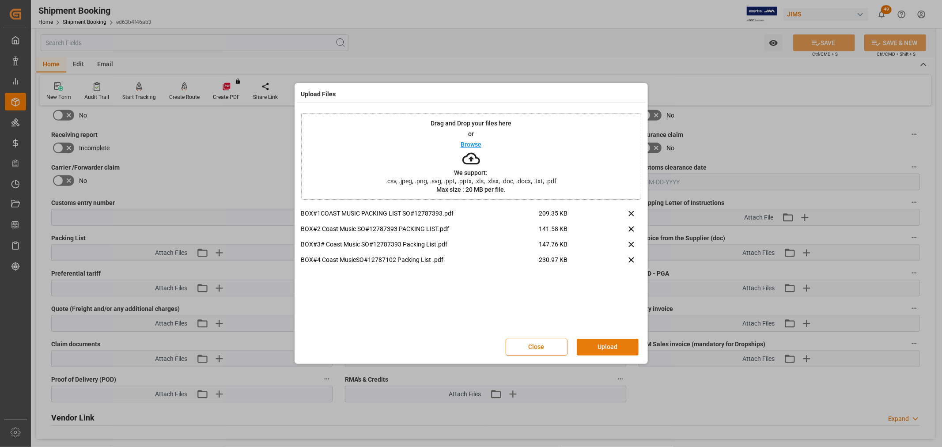
click at [603, 341] on button "Upload" at bounding box center [607, 347] width 62 height 17
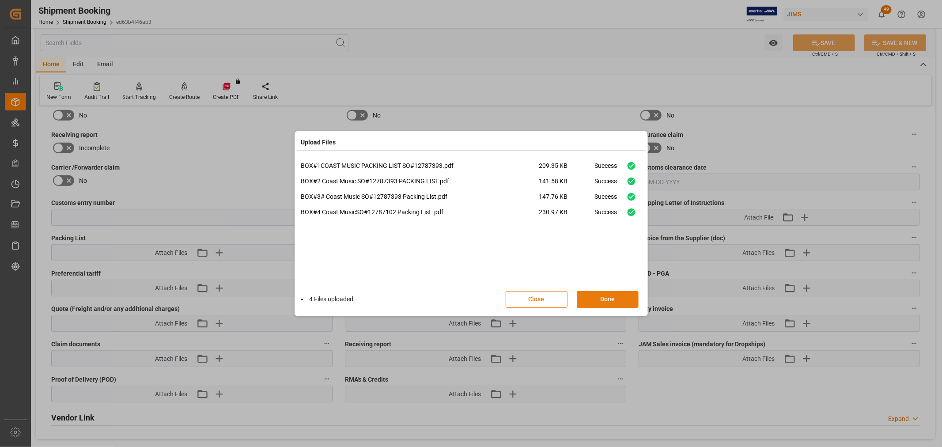
click at [605, 300] on button "Done" at bounding box center [607, 299] width 62 height 17
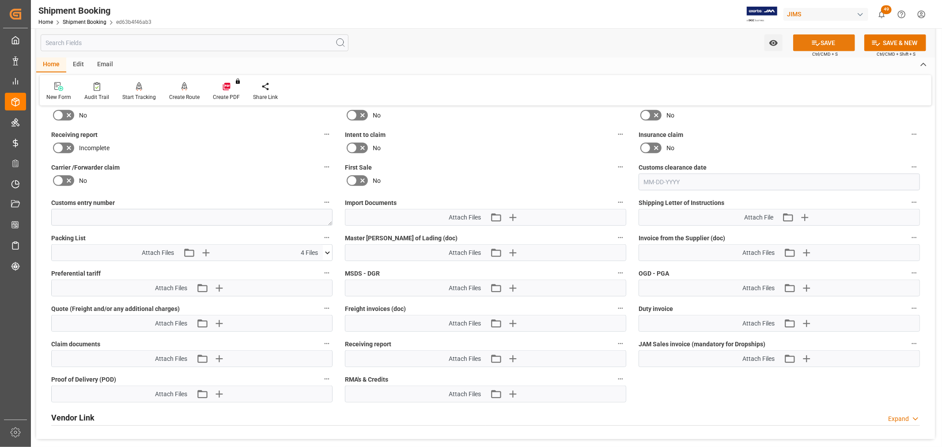
click at [825, 42] on button "SAVE" at bounding box center [824, 42] width 62 height 17
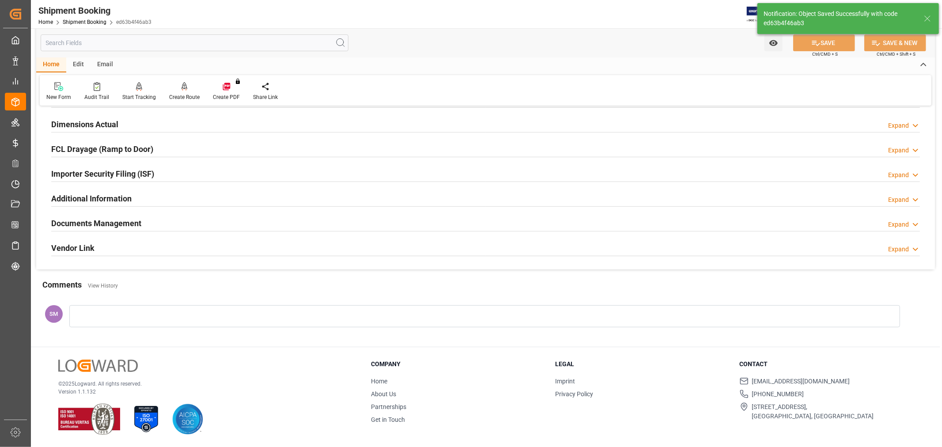
scroll to position [217, 0]
click at [92, 224] on h2 "Documents Management" at bounding box center [96, 223] width 90 height 12
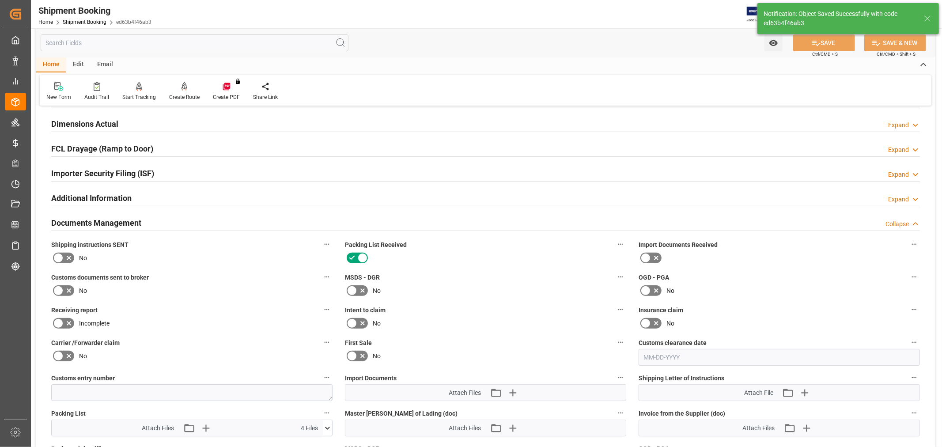
scroll to position [392, 0]
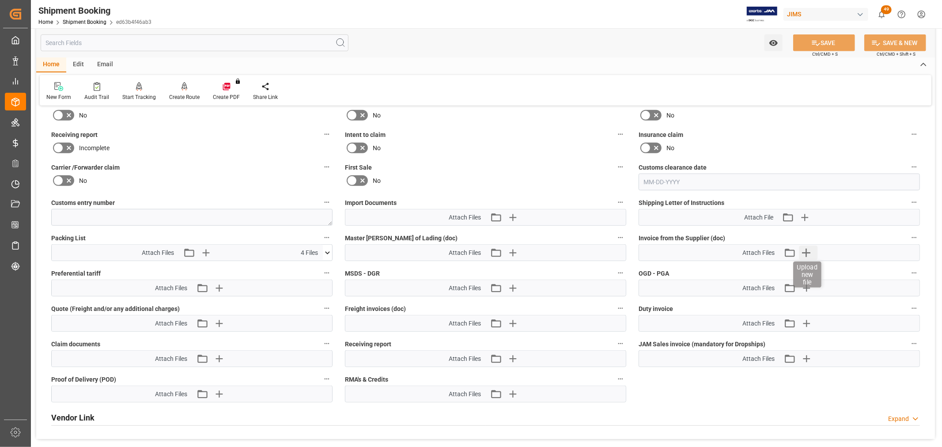
click at [809, 252] on icon "button" at bounding box center [805, 252] width 14 height 14
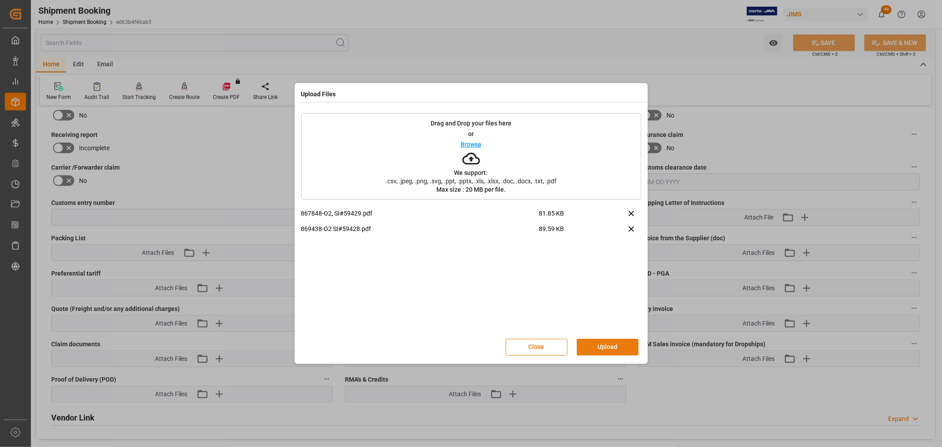
click at [613, 340] on button "Upload" at bounding box center [607, 347] width 62 height 17
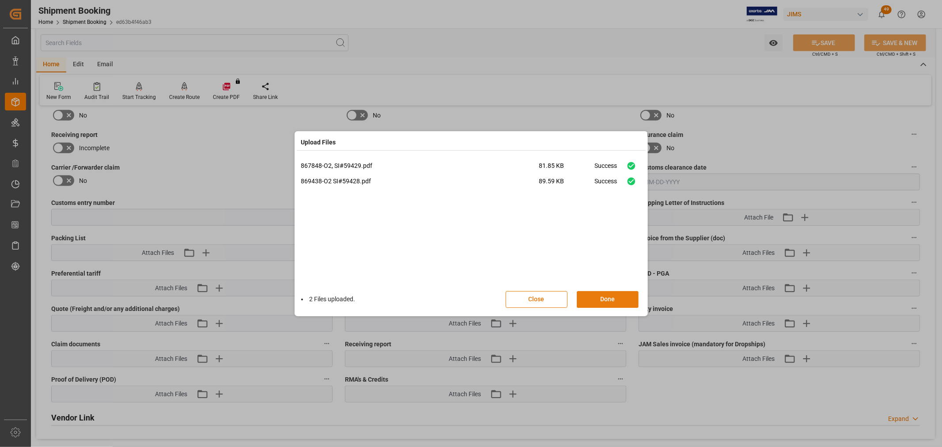
click at [597, 295] on button "Done" at bounding box center [607, 299] width 62 height 17
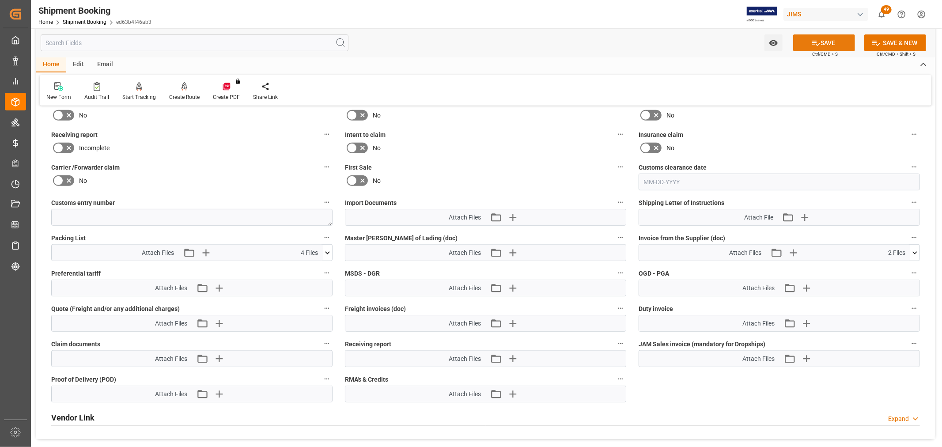
click at [829, 38] on button "SAVE" at bounding box center [824, 42] width 62 height 17
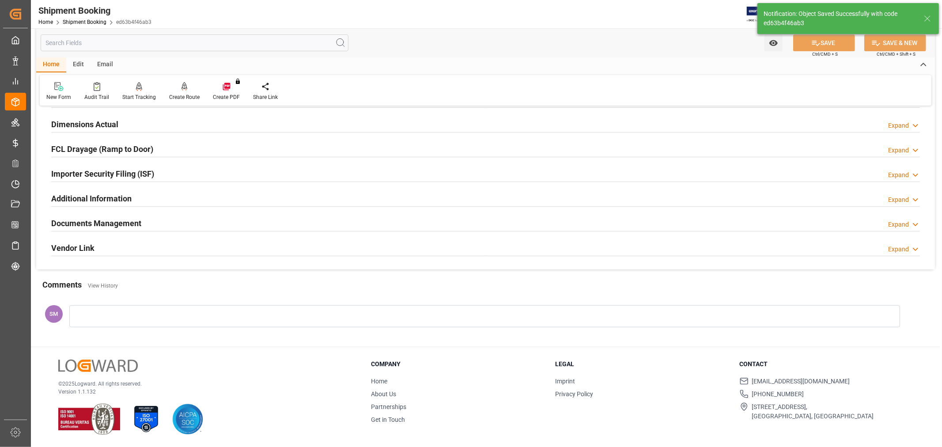
scroll to position [217, 0]
